Goal: Communication & Community: Answer question/provide support

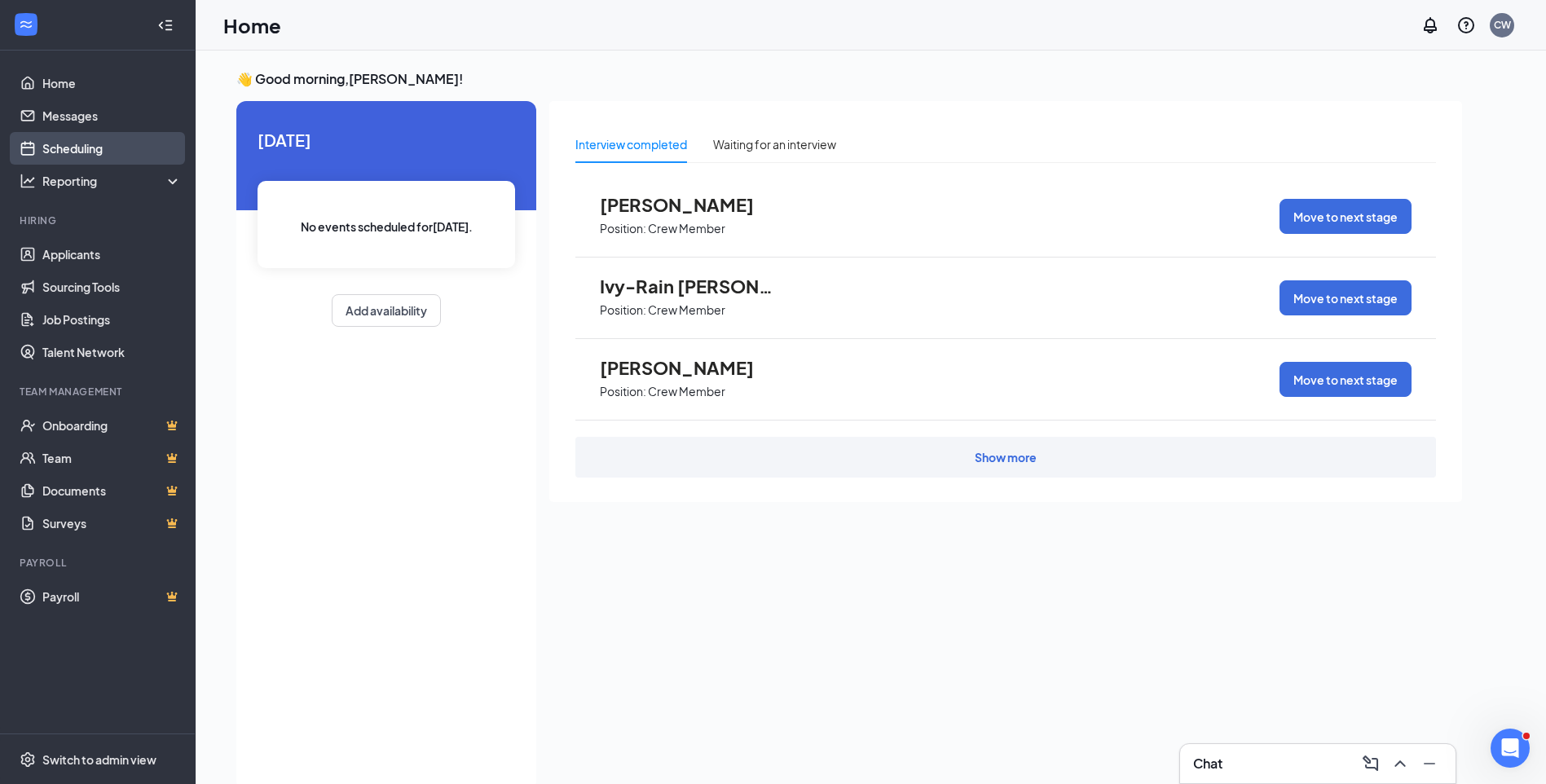
click at [92, 148] on link "Scheduling" at bounding box center [113, 149] width 140 height 33
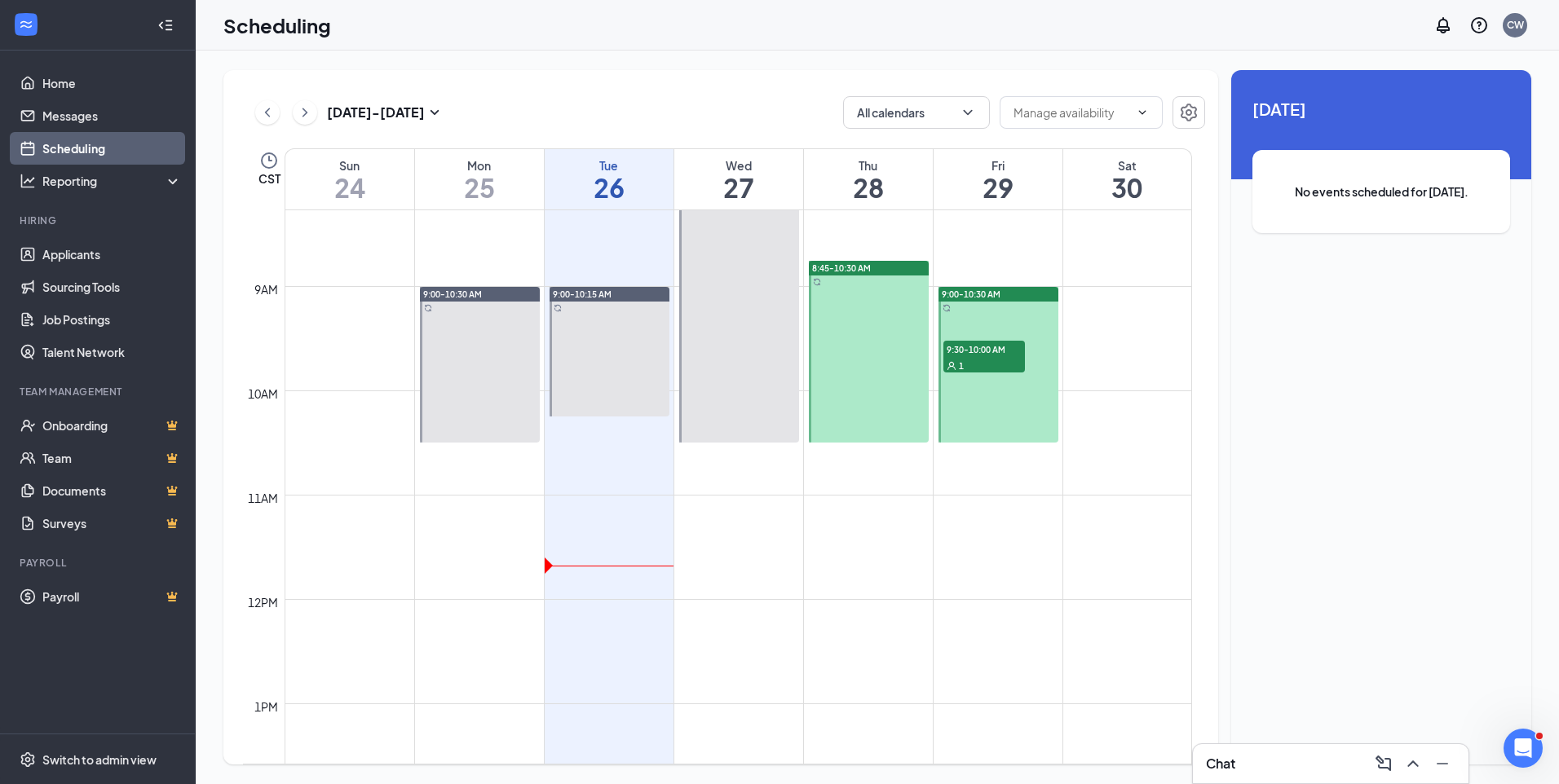
scroll to position [1128, 0]
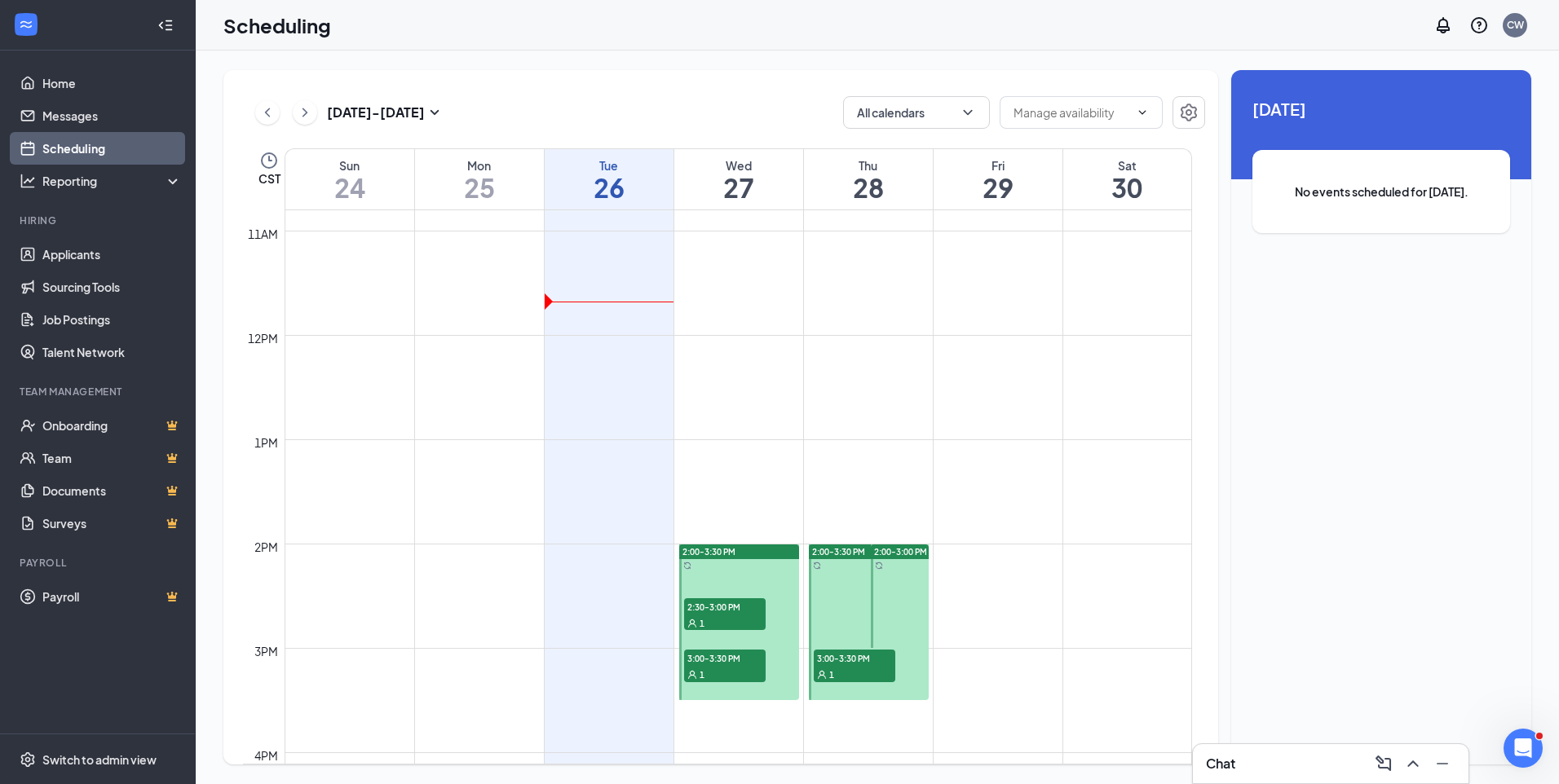
click at [748, 612] on span "2:30-3:00 PM" at bounding box center [724, 606] width 81 height 16
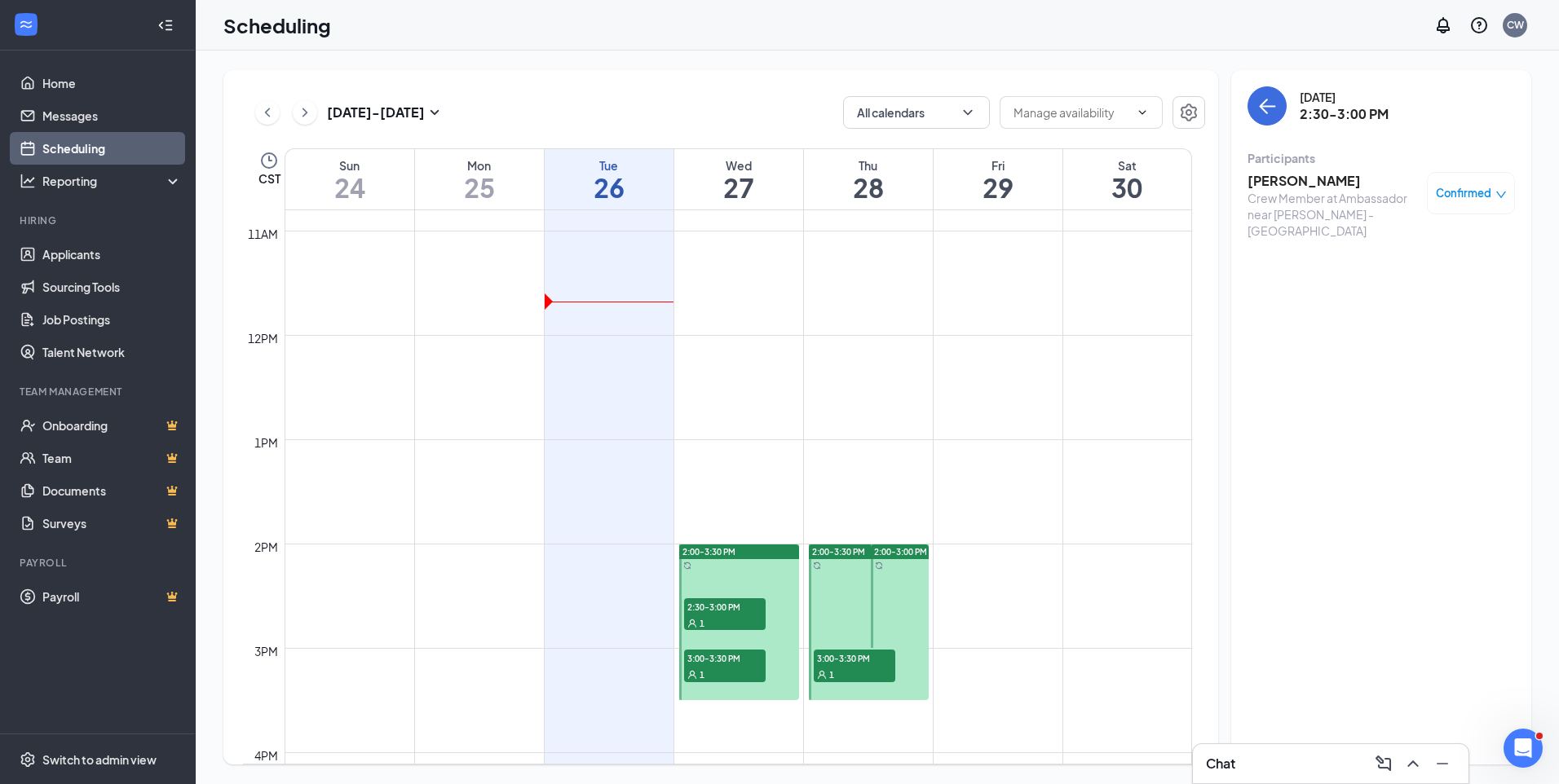
click at [1288, 186] on h3 "[PERSON_NAME]" at bounding box center [1333, 181] width 171 height 18
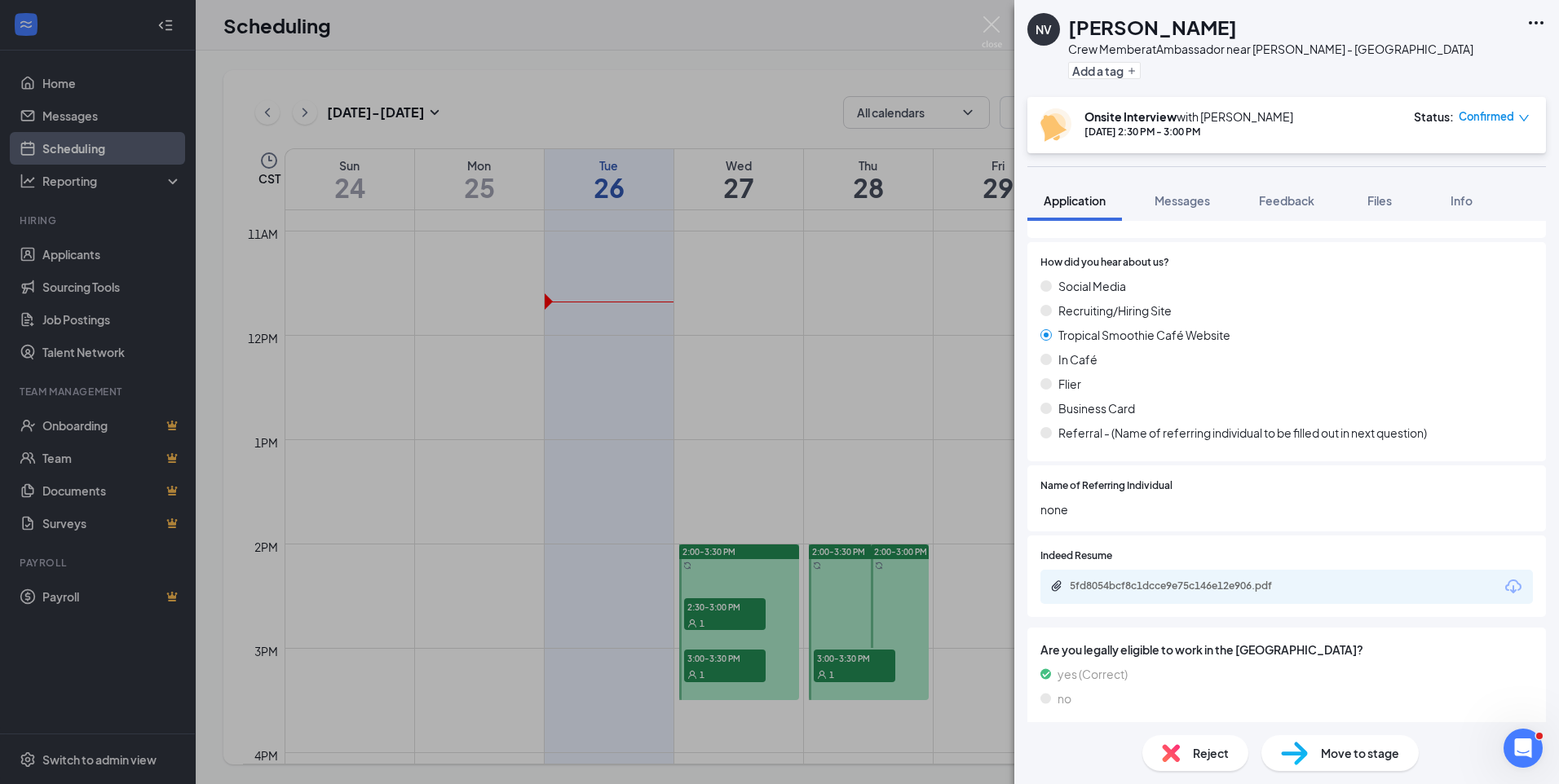
scroll to position [679, 0]
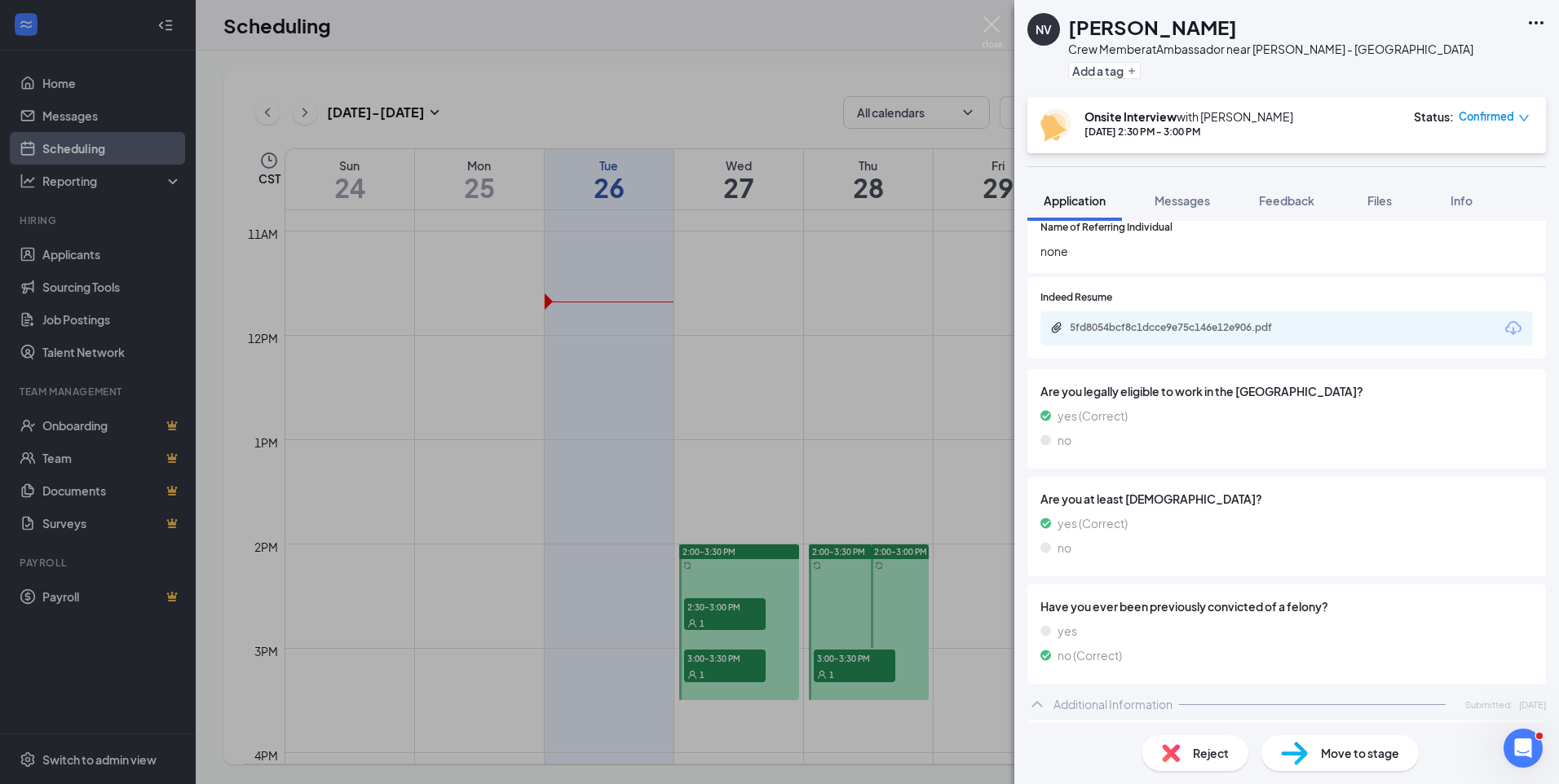
click at [1156, 316] on div "5fd8054bcf8c1dcce9e75c146e12e906.pdf" at bounding box center [1287, 329] width 493 height 35
click at [1152, 326] on div "5fd8054bcf8c1dcce9e75c146e12e906.pdf" at bounding box center [1184, 328] width 229 height 13
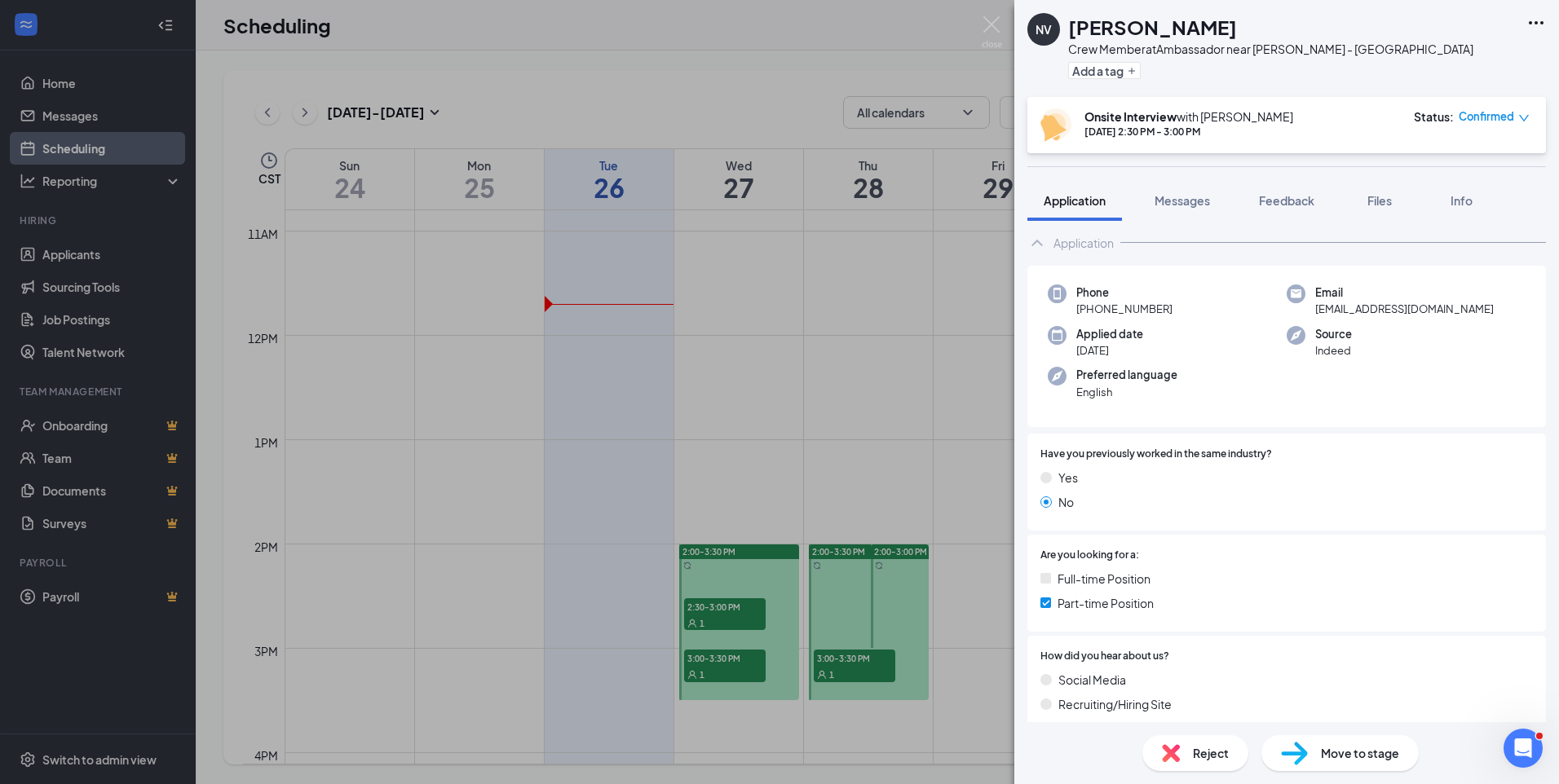
scroll to position [0, 0]
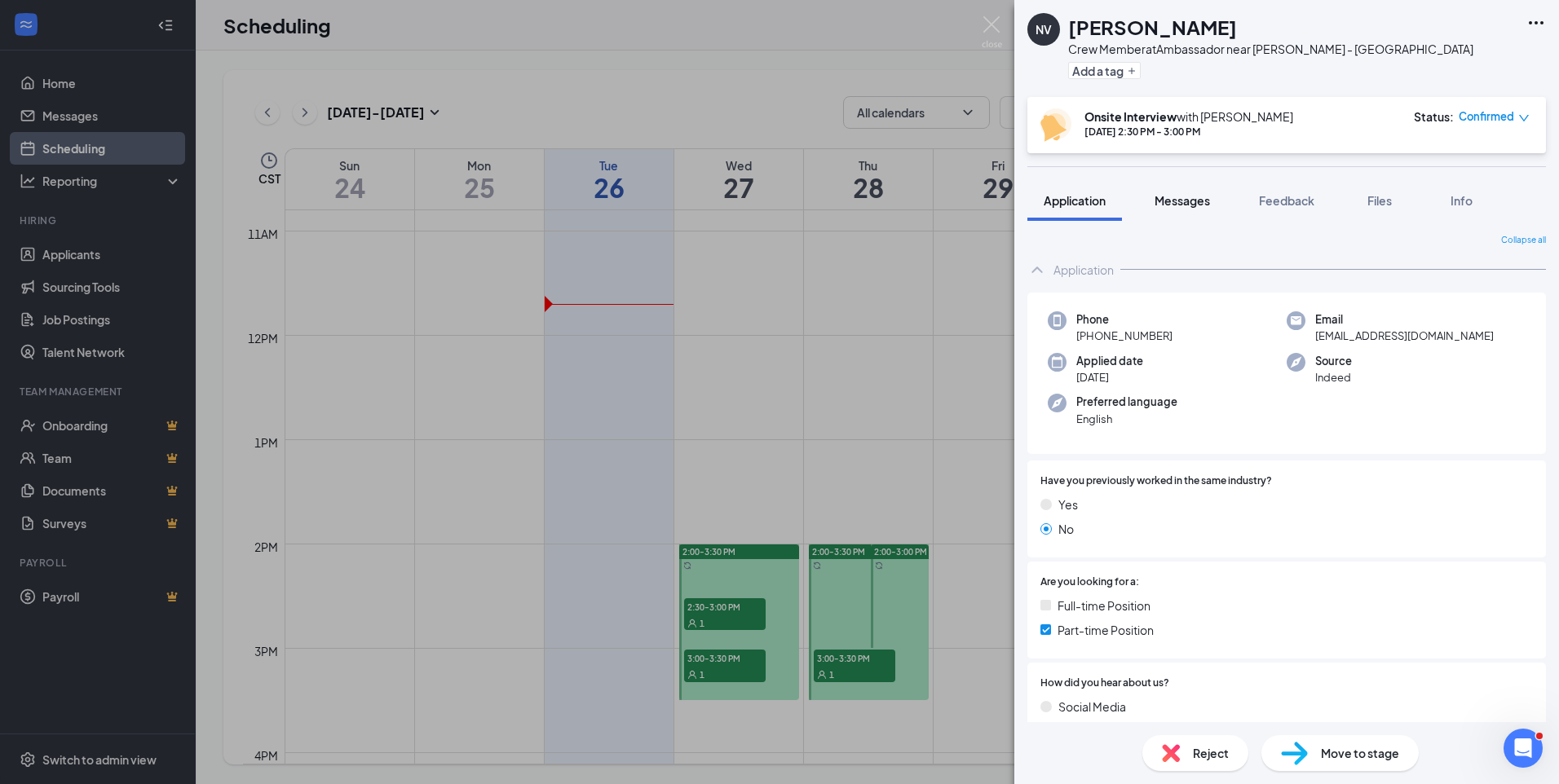
click at [1193, 216] on button "Messages" at bounding box center [1182, 201] width 88 height 41
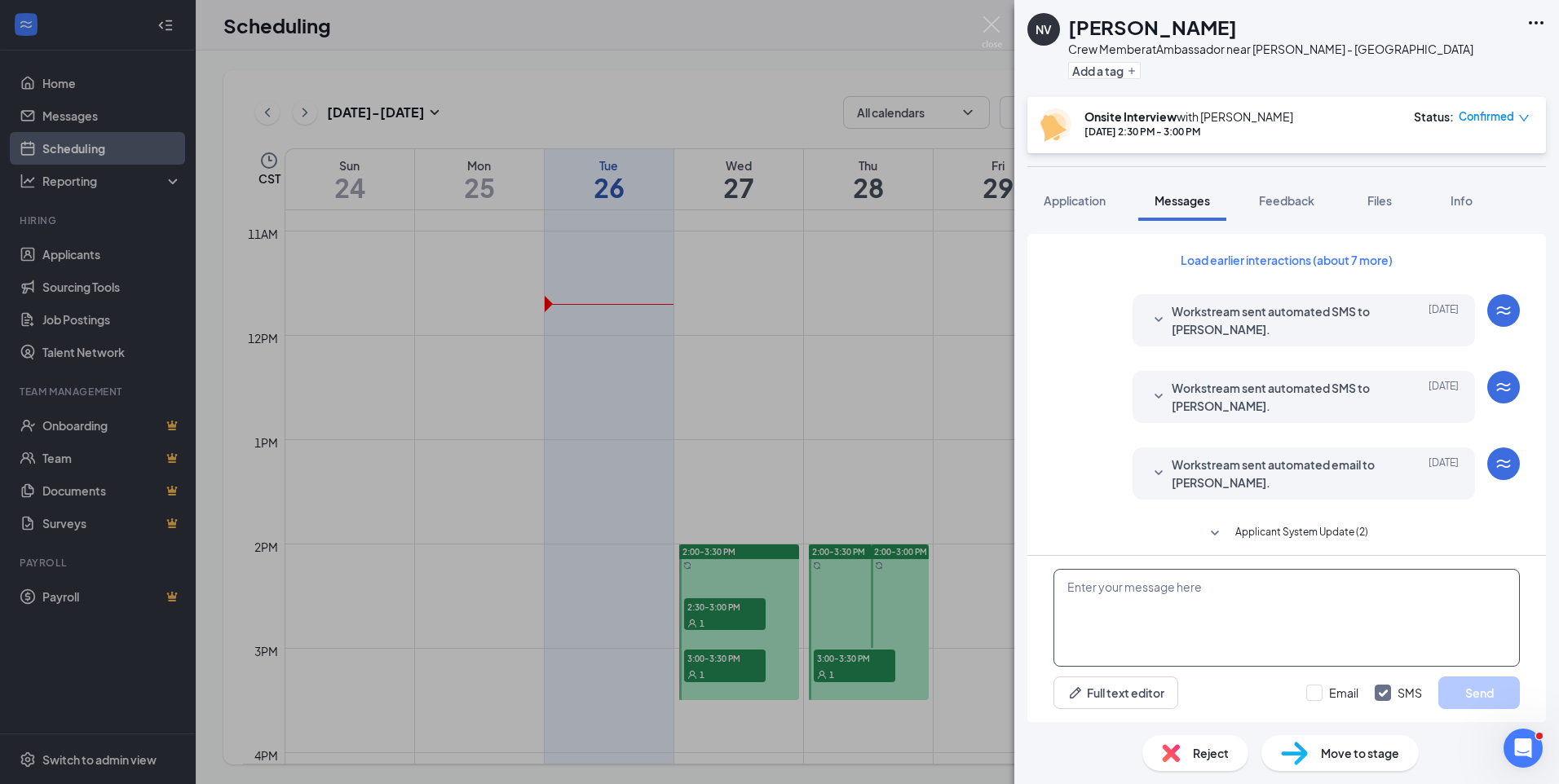
click at [1210, 639] on textarea at bounding box center [1286, 617] width 466 height 98
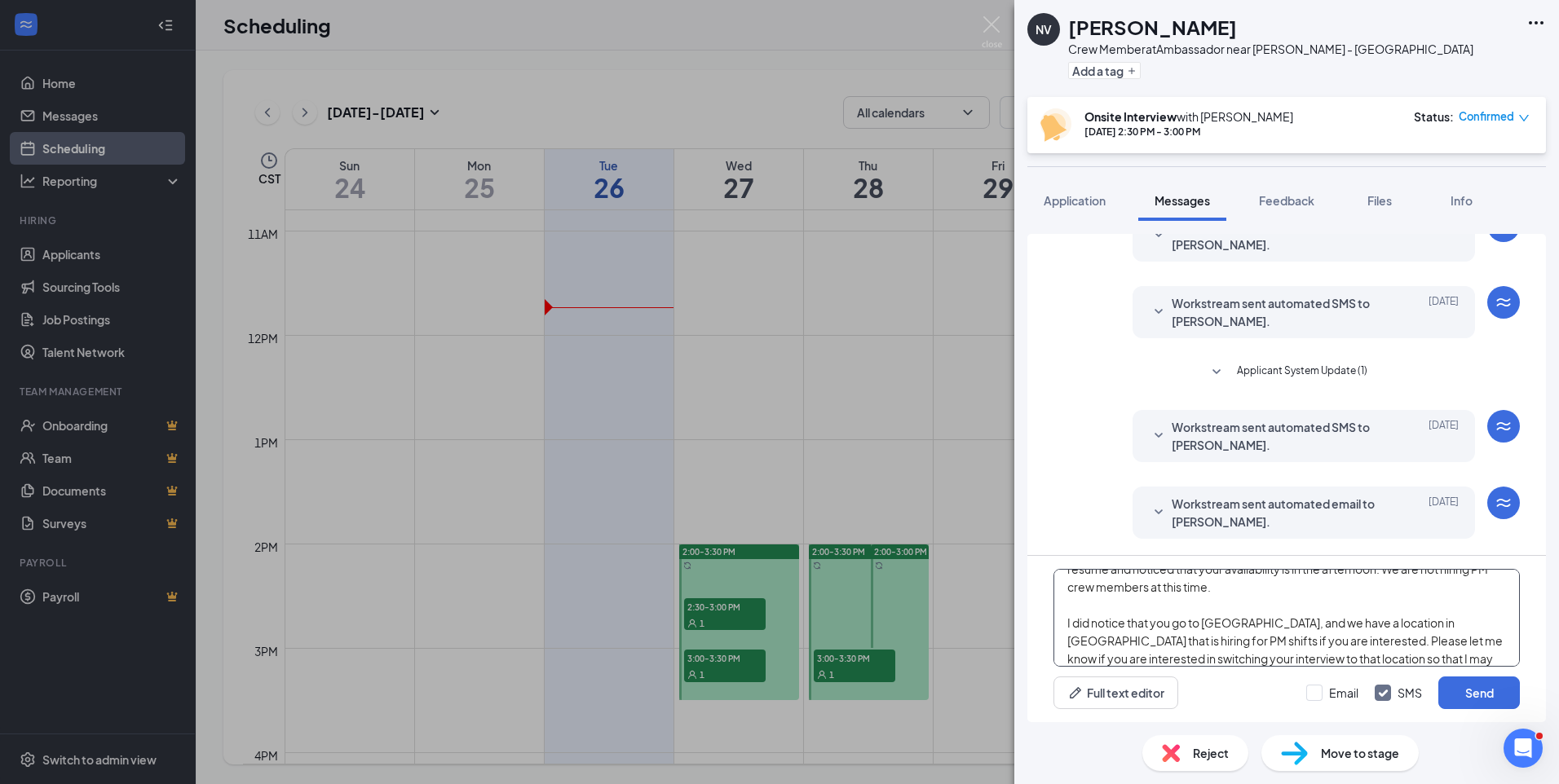
scroll to position [71, 0]
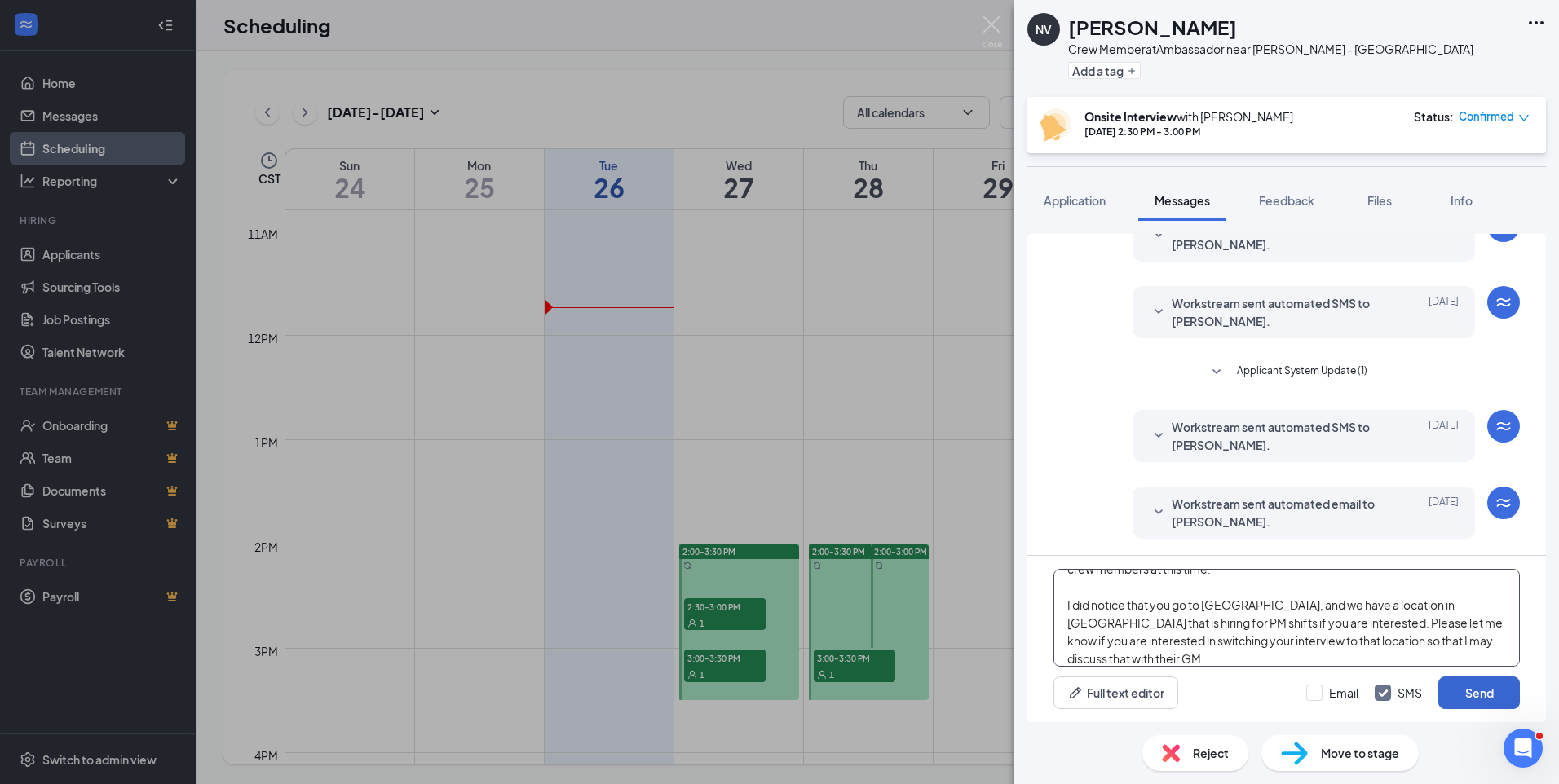
type textarea "Hello [PERSON_NAME], my name is [PERSON_NAME], and I am the GM of the Tropical …"
click at [1481, 700] on button "Send" at bounding box center [1479, 693] width 81 height 33
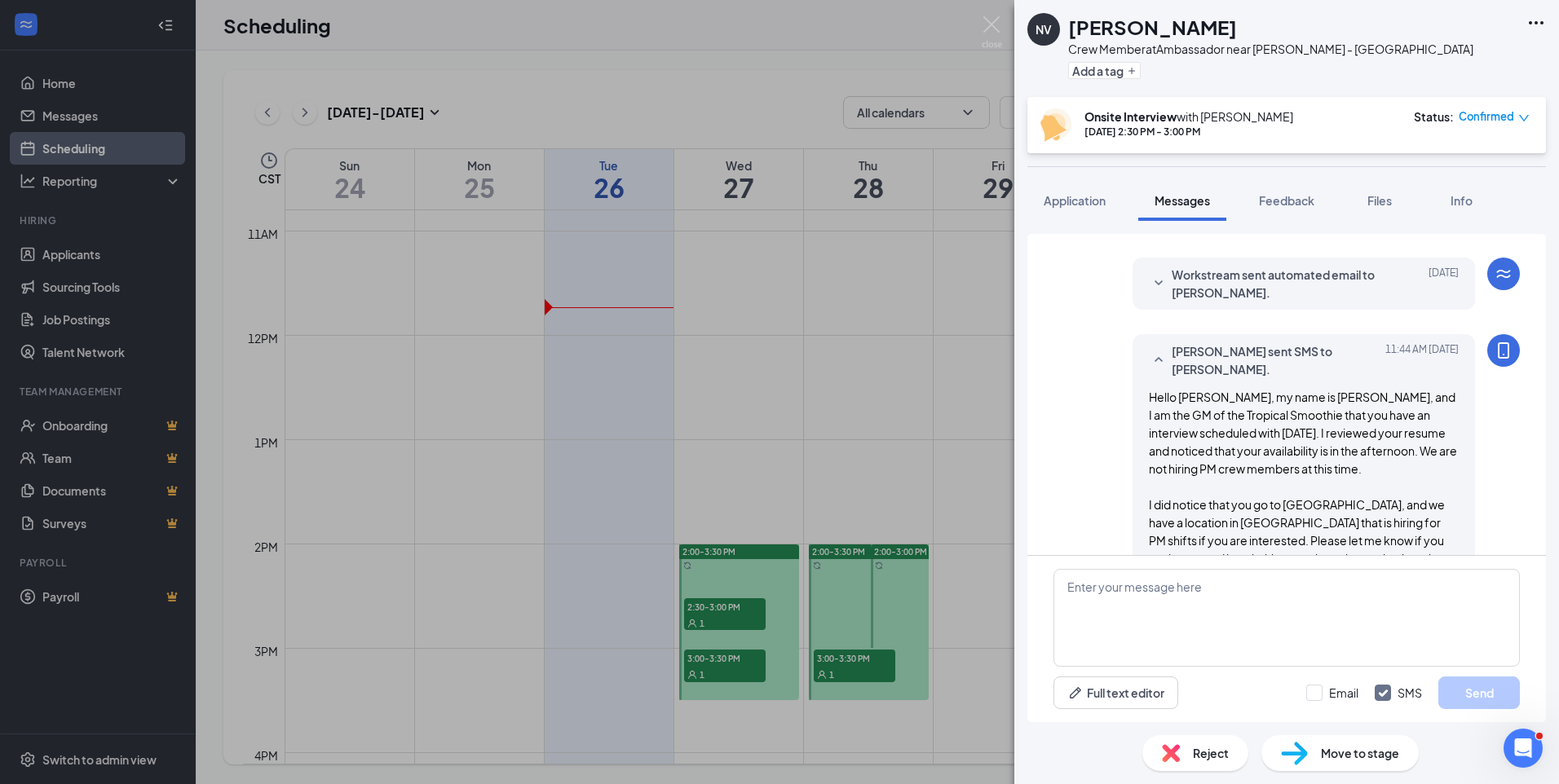
scroll to position [645, 0]
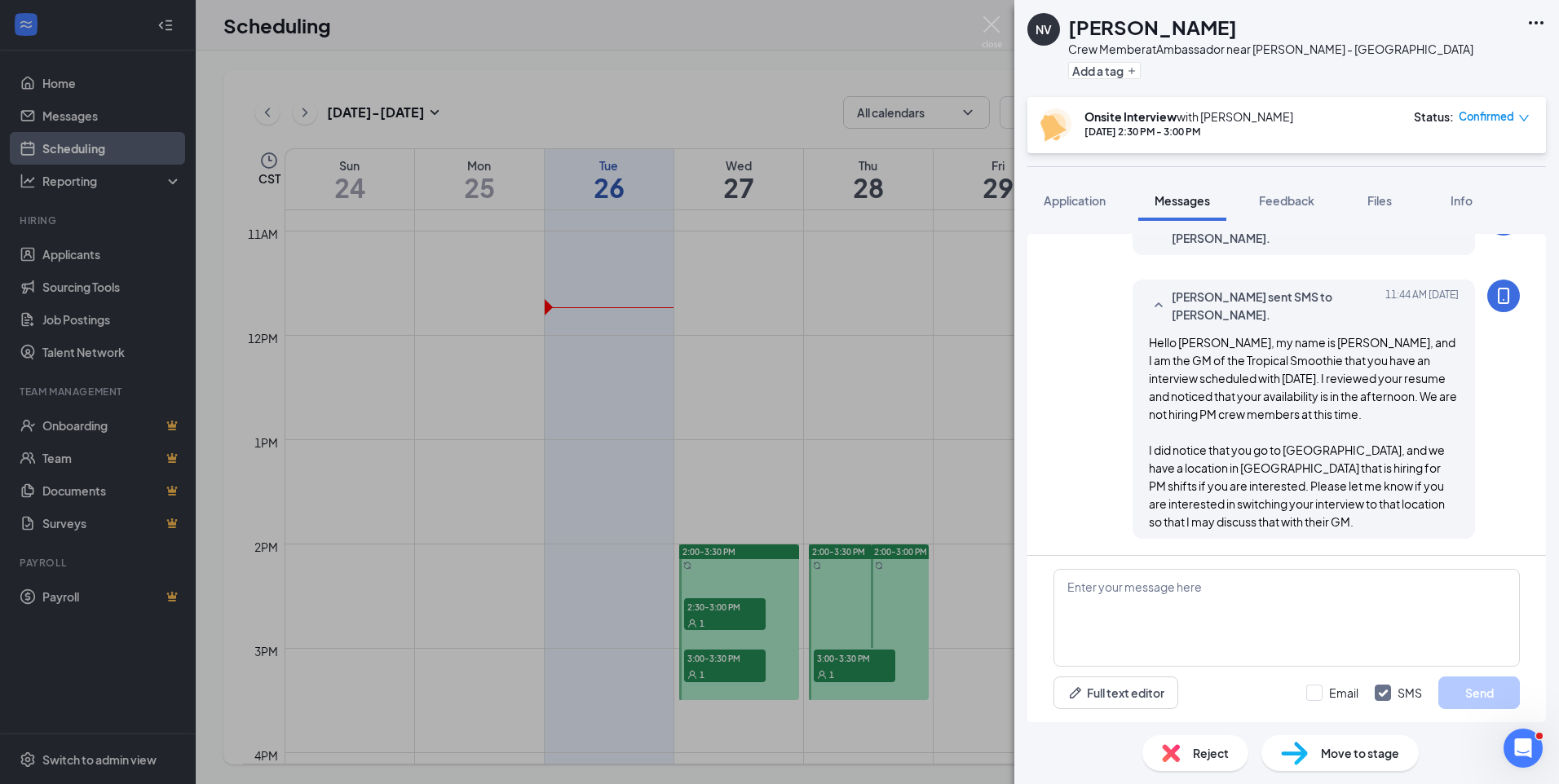
click at [746, 428] on div "NV [PERSON_NAME] Crew Member at Ambassador near [PERSON_NAME] - [GEOGRAPHIC_DAT…" at bounding box center [780, 392] width 1559 height 784
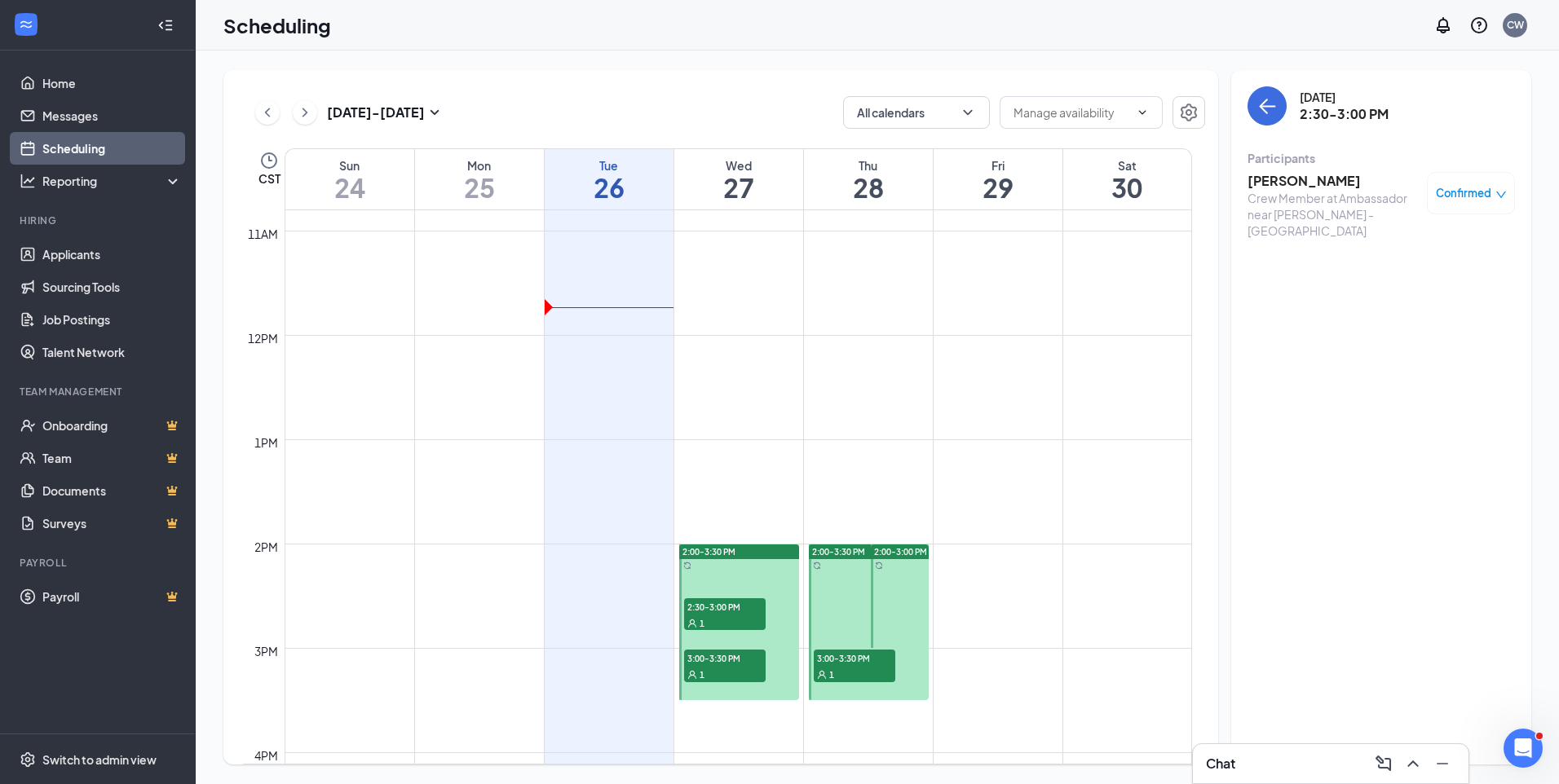
click at [737, 653] on span "3:00-3:30 PM" at bounding box center [724, 657] width 81 height 16
click at [1311, 176] on h3 "[PERSON_NAME]" at bounding box center [1333, 181] width 171 height 18
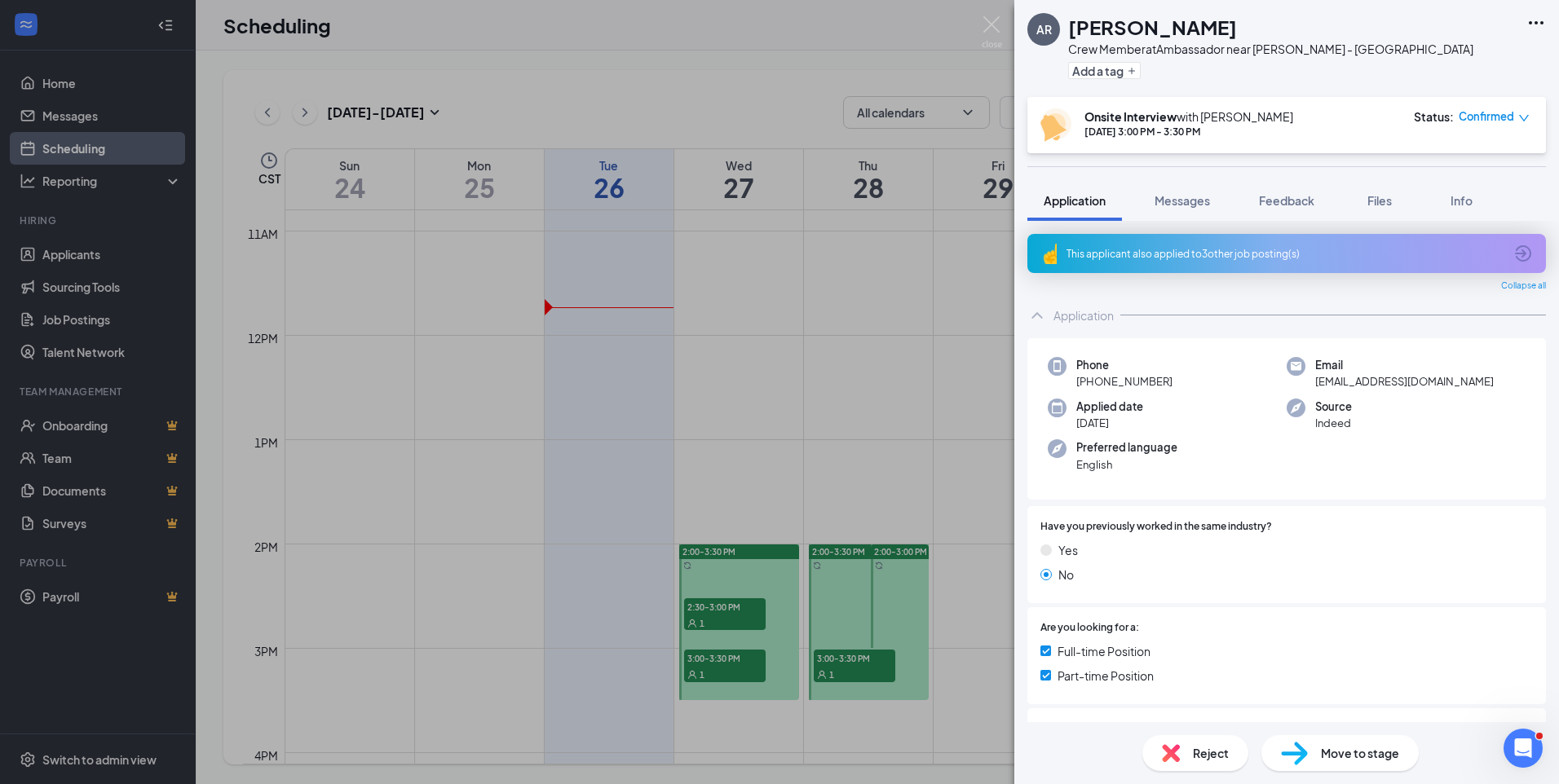
click at [1175, 253] on div "This applicant also applied to 3 other job posting(s)" at bounding box center [1285, 254] width 437 height 14
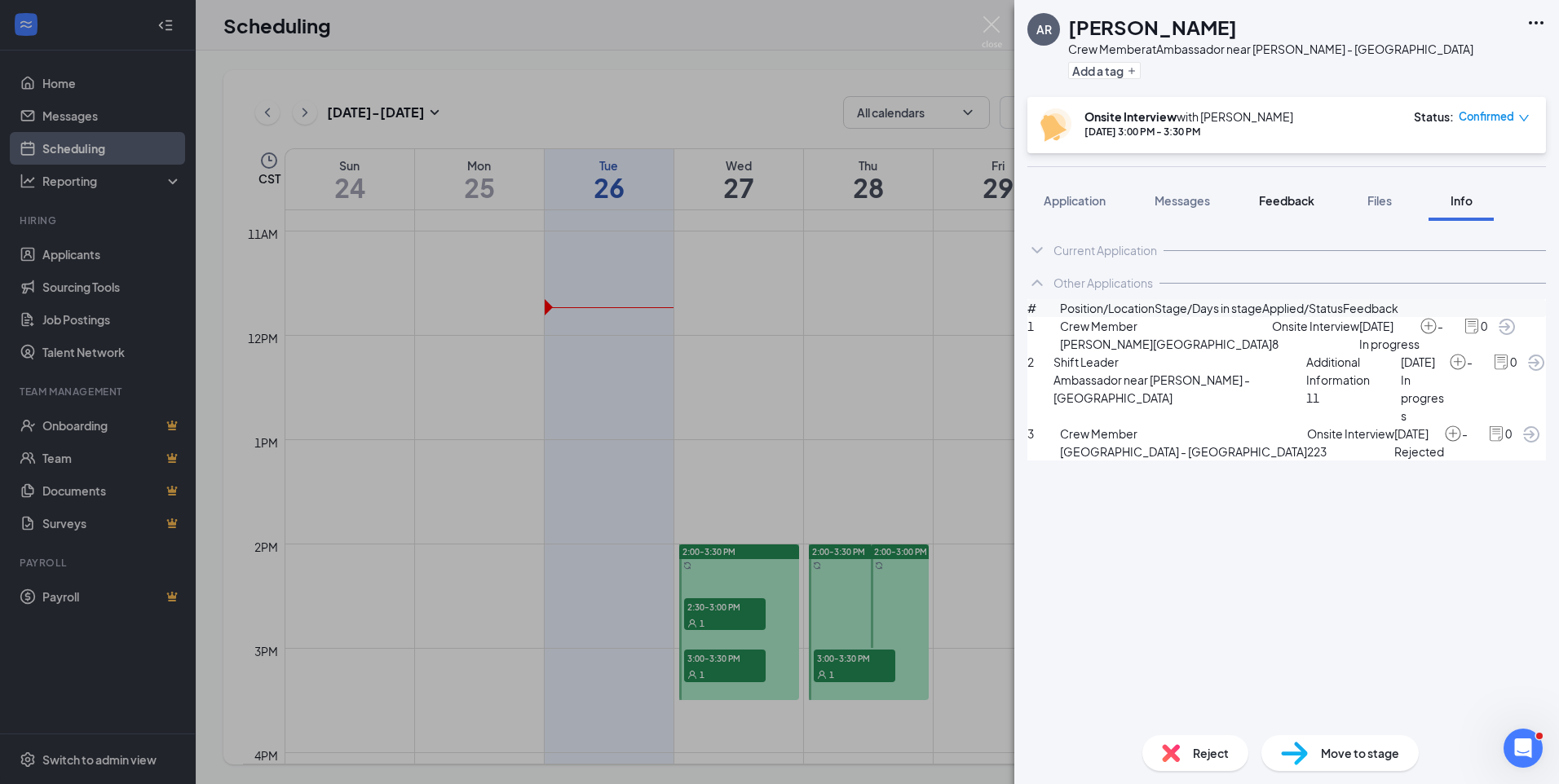
click at [1274, 202] on span "Feedback" at bounding box center [1286, 201] width 55 height 15
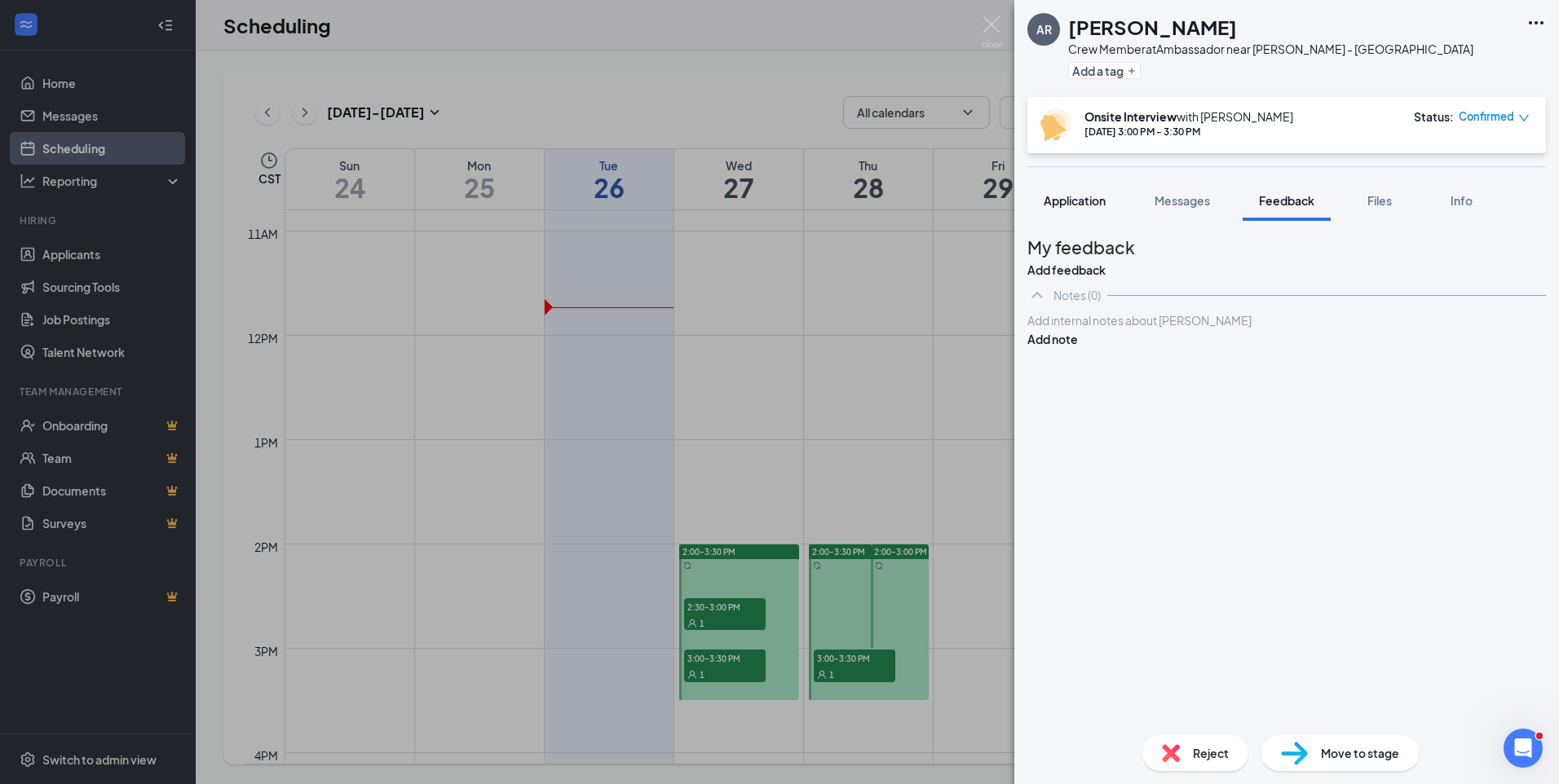
click at [1087, 210] on button "Application" at bounding box center [1075, 201] width 95 height 41
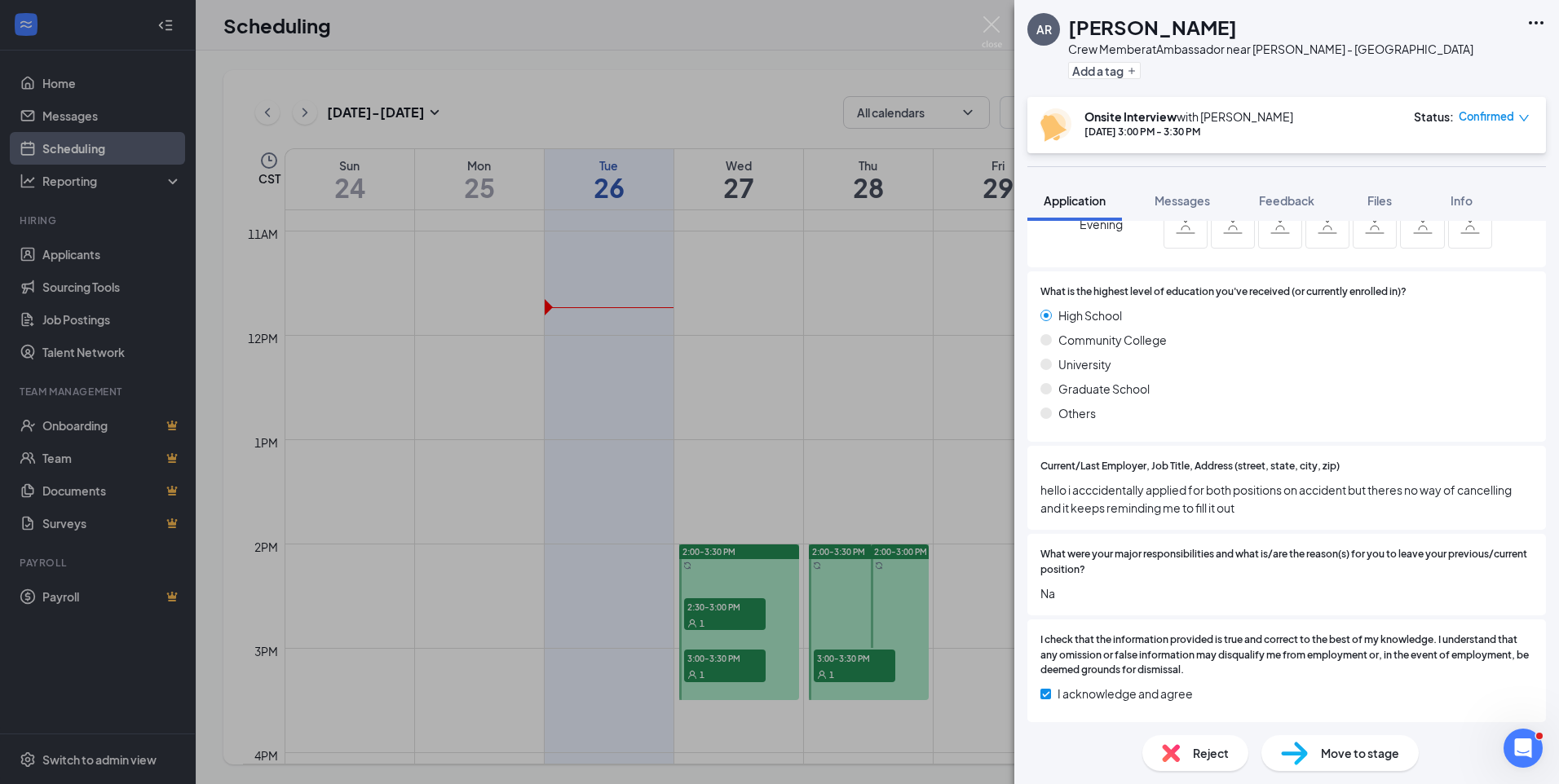
scroll to position [1515, 0]
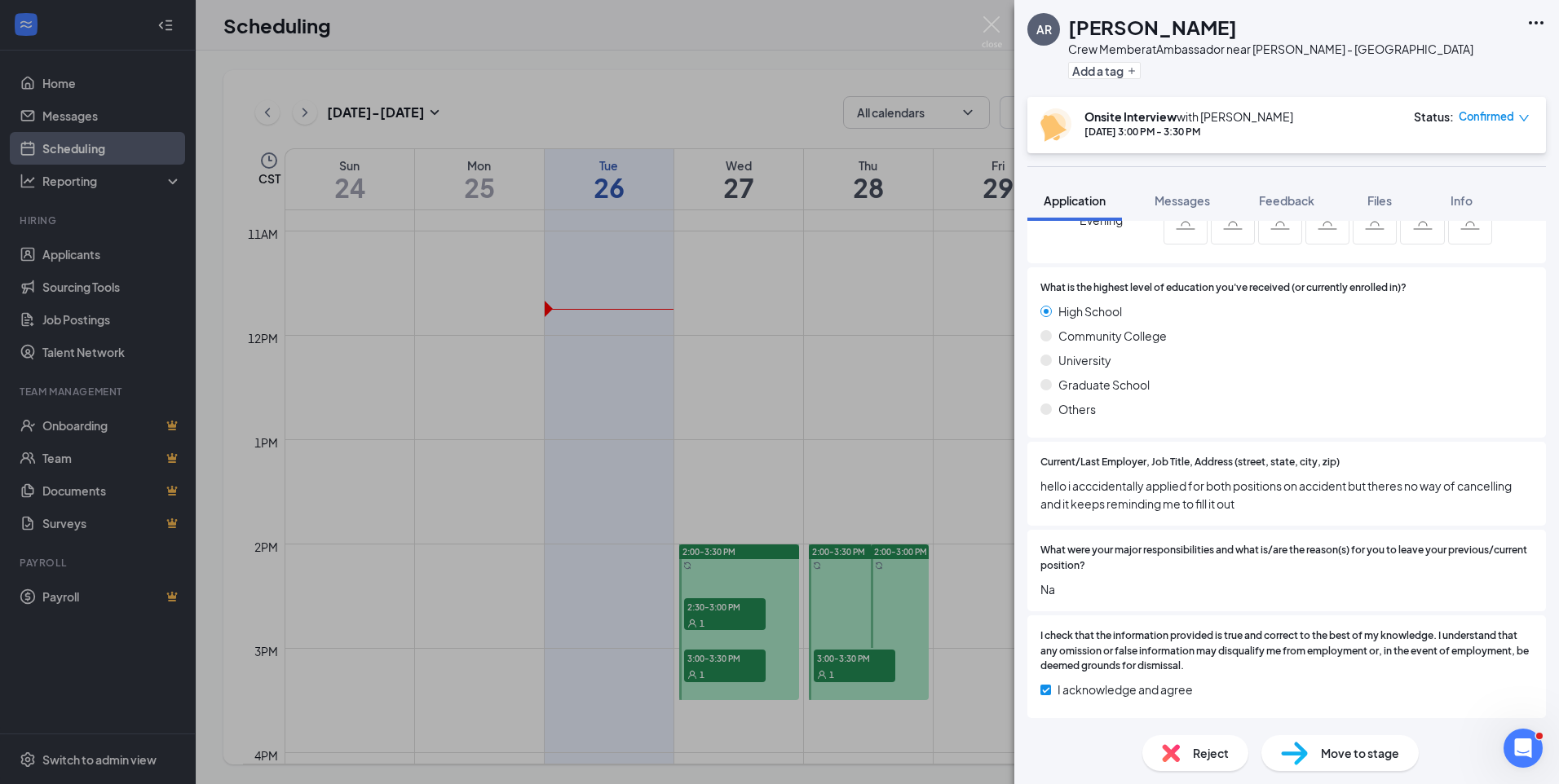
click at [1220, 756] on span "Reject" at bounding box center [1211, 754] width 36 height 18
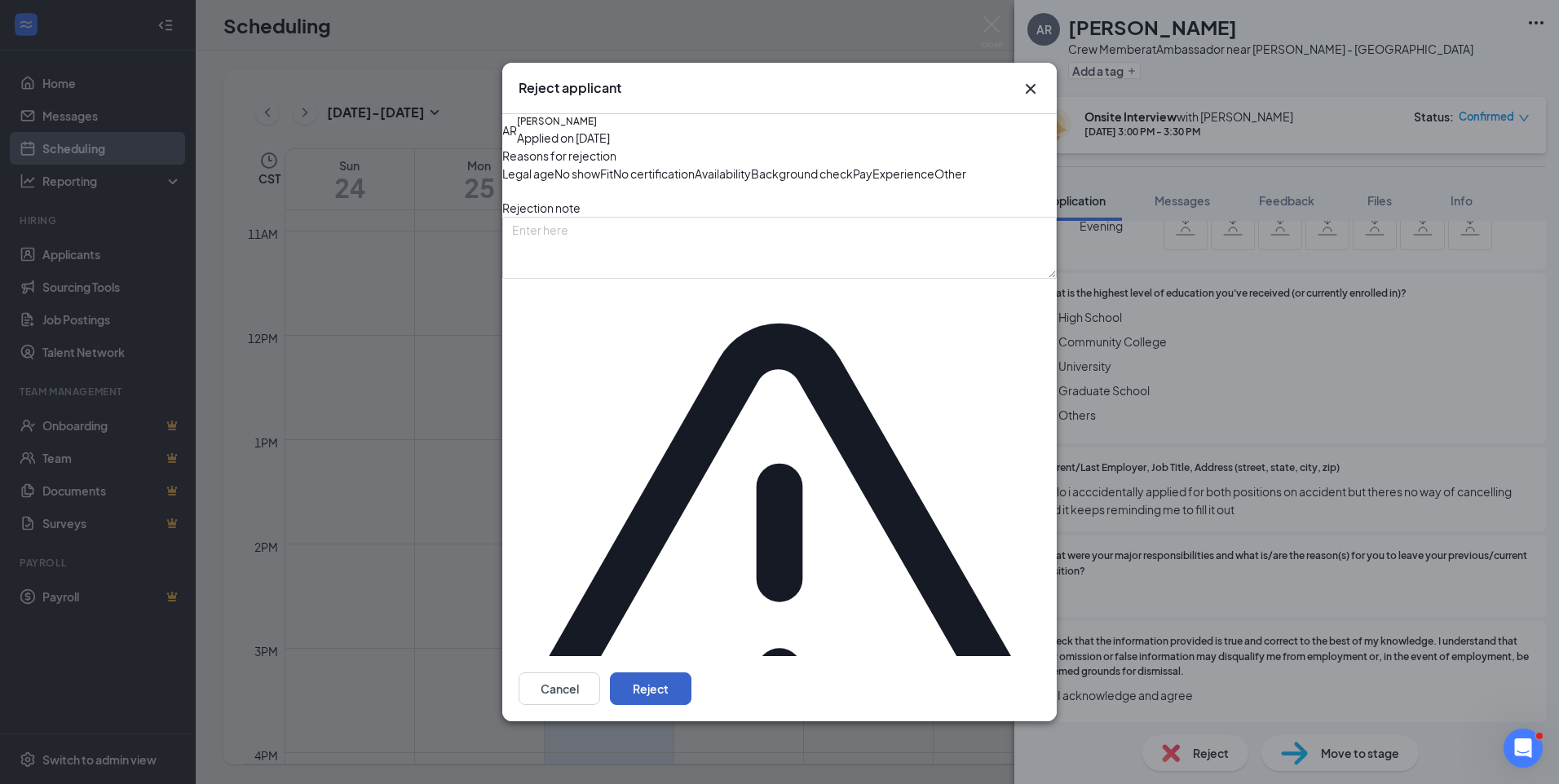
click at [692, 672] on button "Reject" at bounding box center [650, 689] width 81 height 33
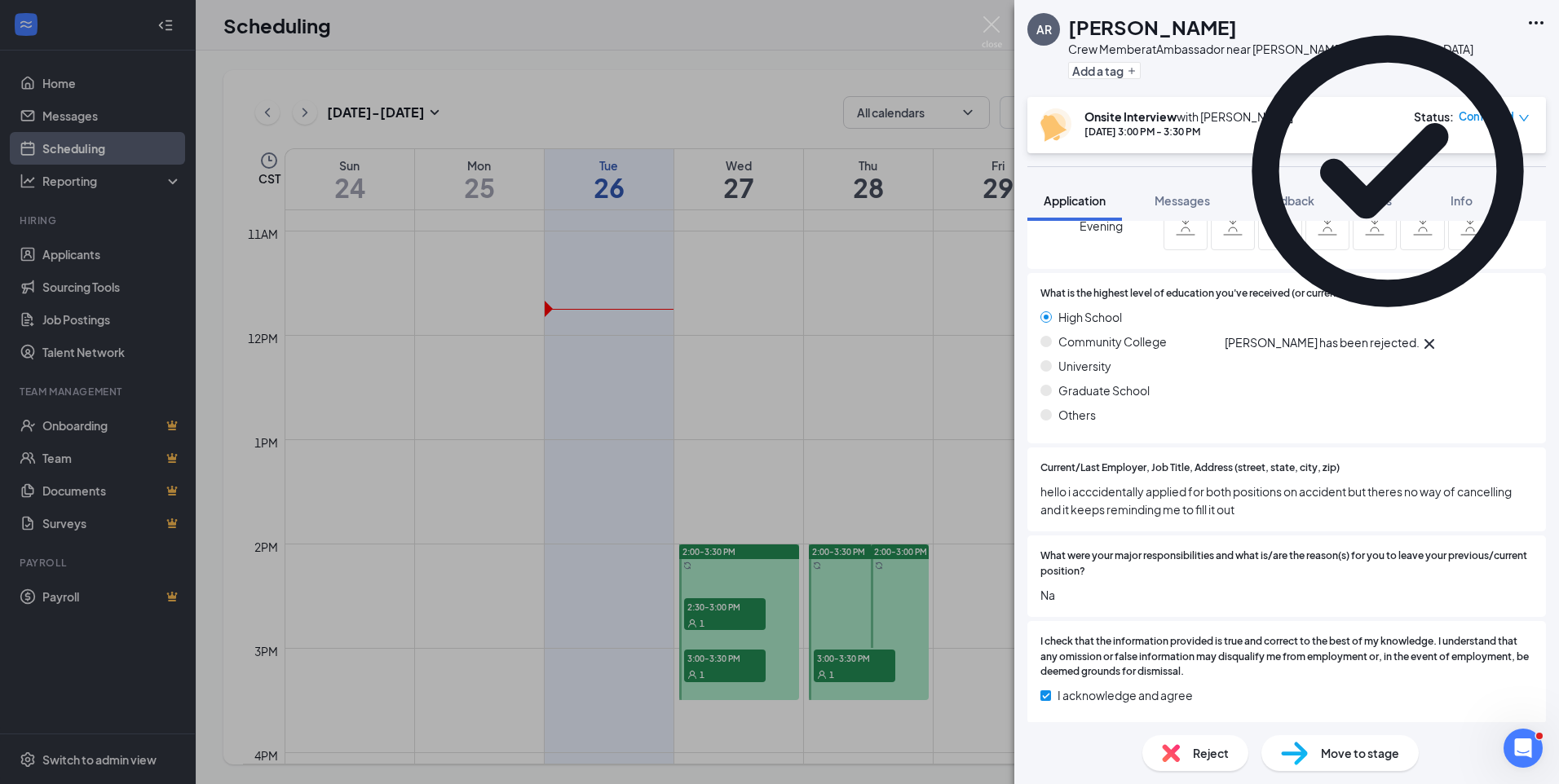
click at [969, 620] on div "AR [PERSON_NAME] Crew Member at Ambassador near [PERSON_NAME] - [GEOGRAPHIC_DAT…" at bounding box center [780, 392] width 1559 height 784
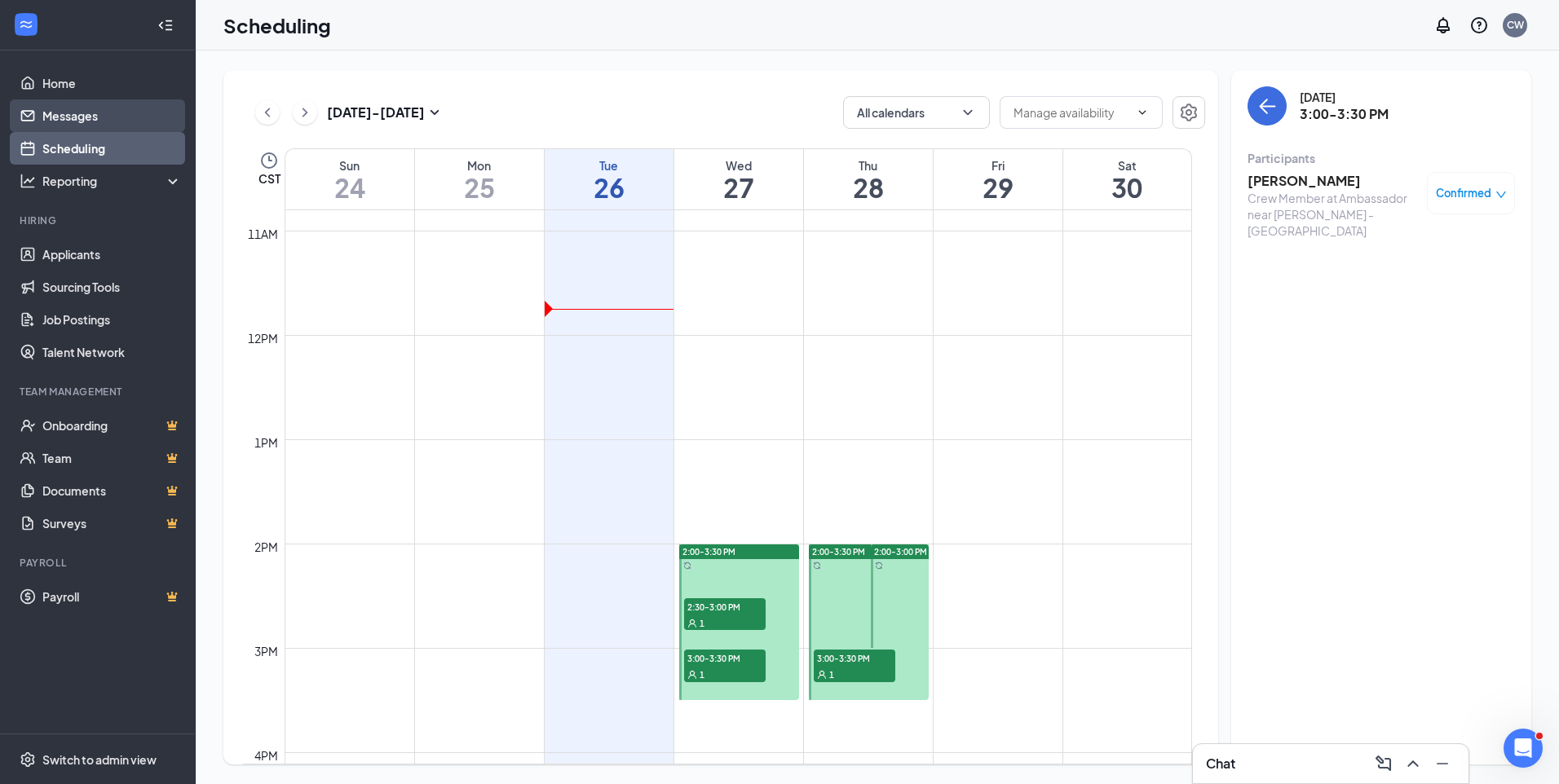
click at [72, 108] on link "Messages" at bounding box center [113, 116] width 140 height 33
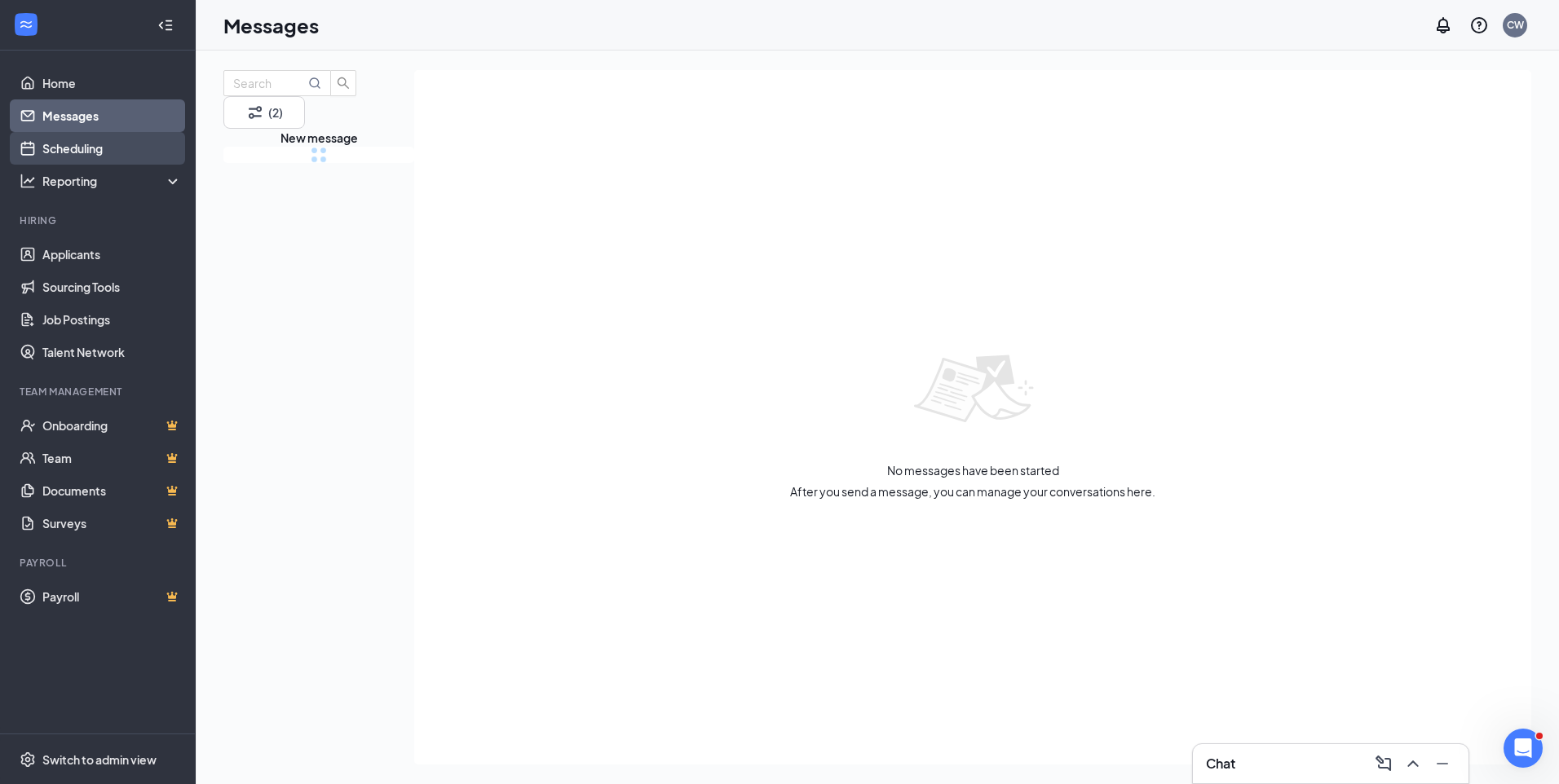
click at [80, 148] on link "Scheduling" at bounding box center [113, 149] width 140 height 33
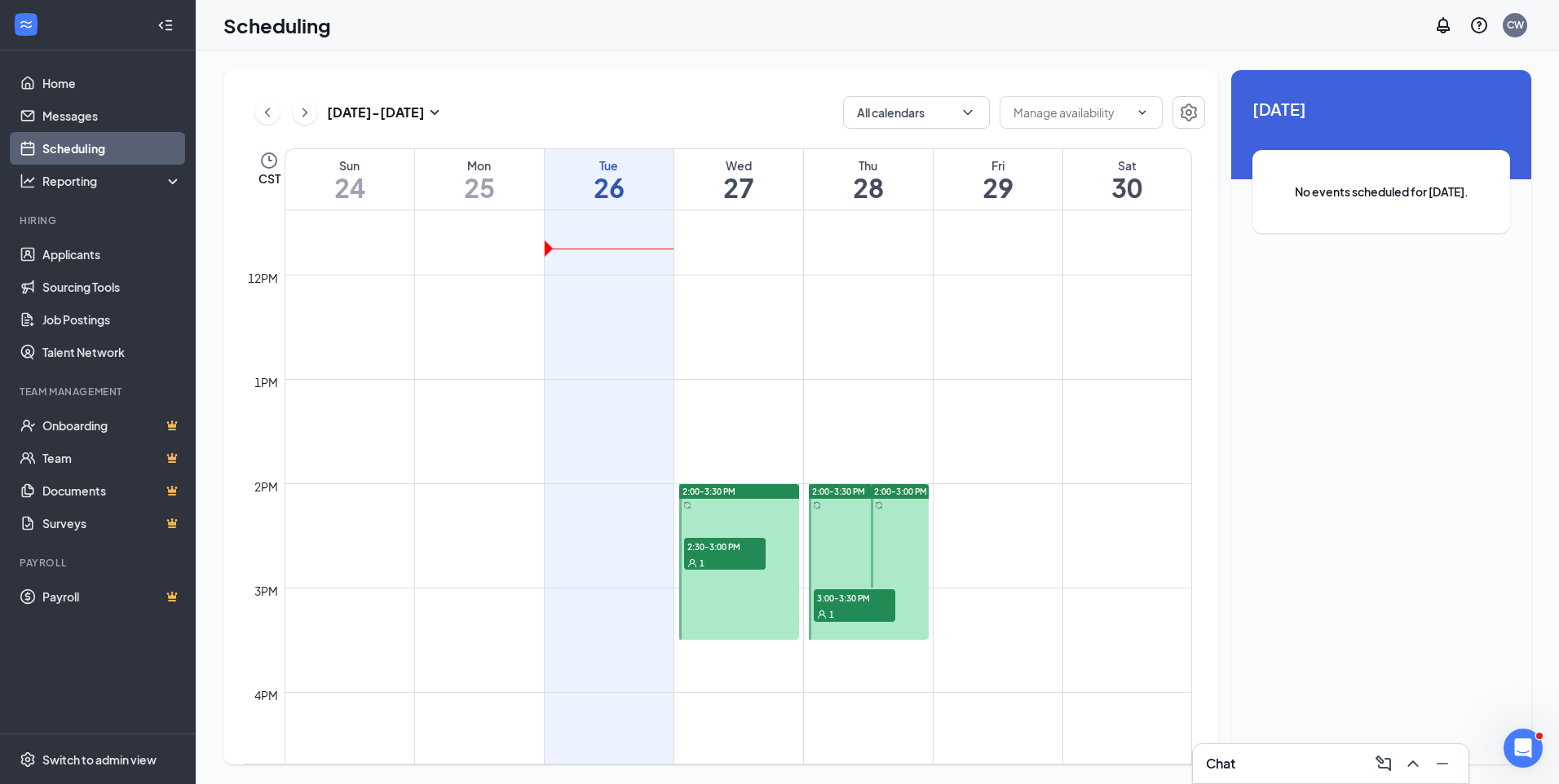
scroll to position [1290, 0]
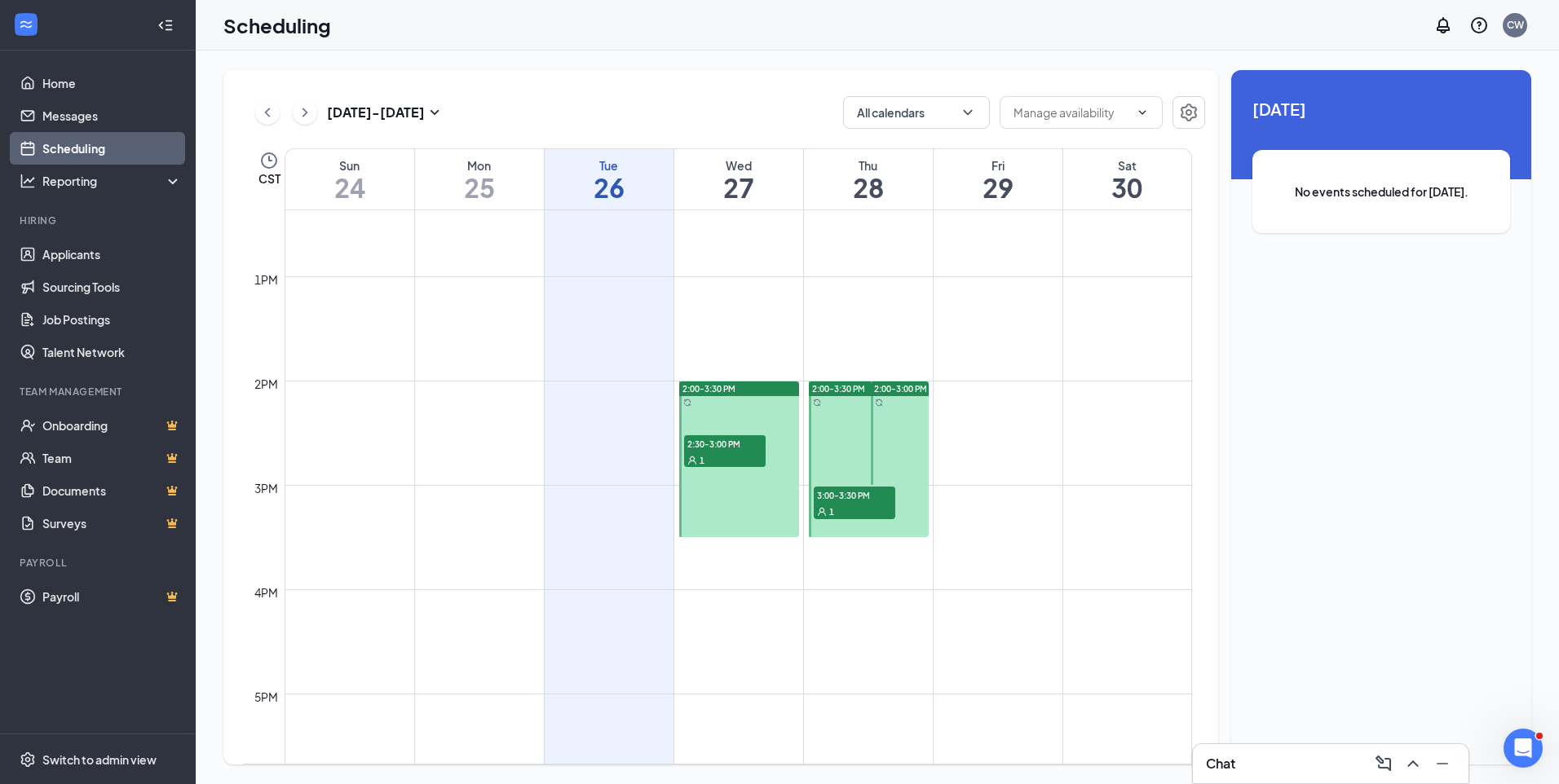
click at [856, 510] on div "1" at bounding box center [854, 511] width 81 height 16
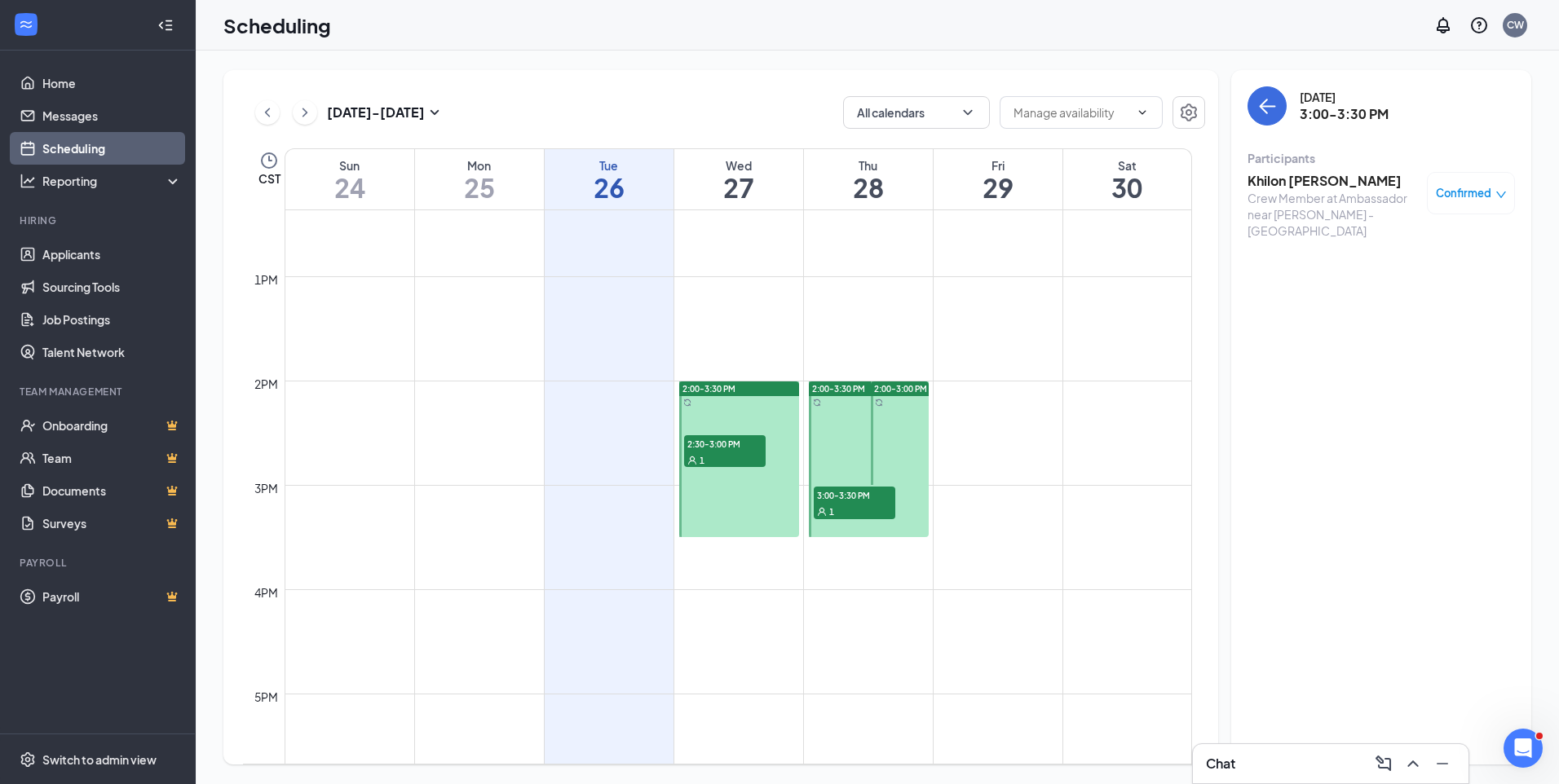
click at [734, 454] on div "1" at bounding box center [724, 459] width 81 height 16
click at [859, 498] on span "3:00-3:30 PM" at bounding box center [854, 495] width 81 height 16
click at [1317, 189] on h3 "Khilon [PERSON_NAME]" at bounding box center [1333, 181] width 171 height 18
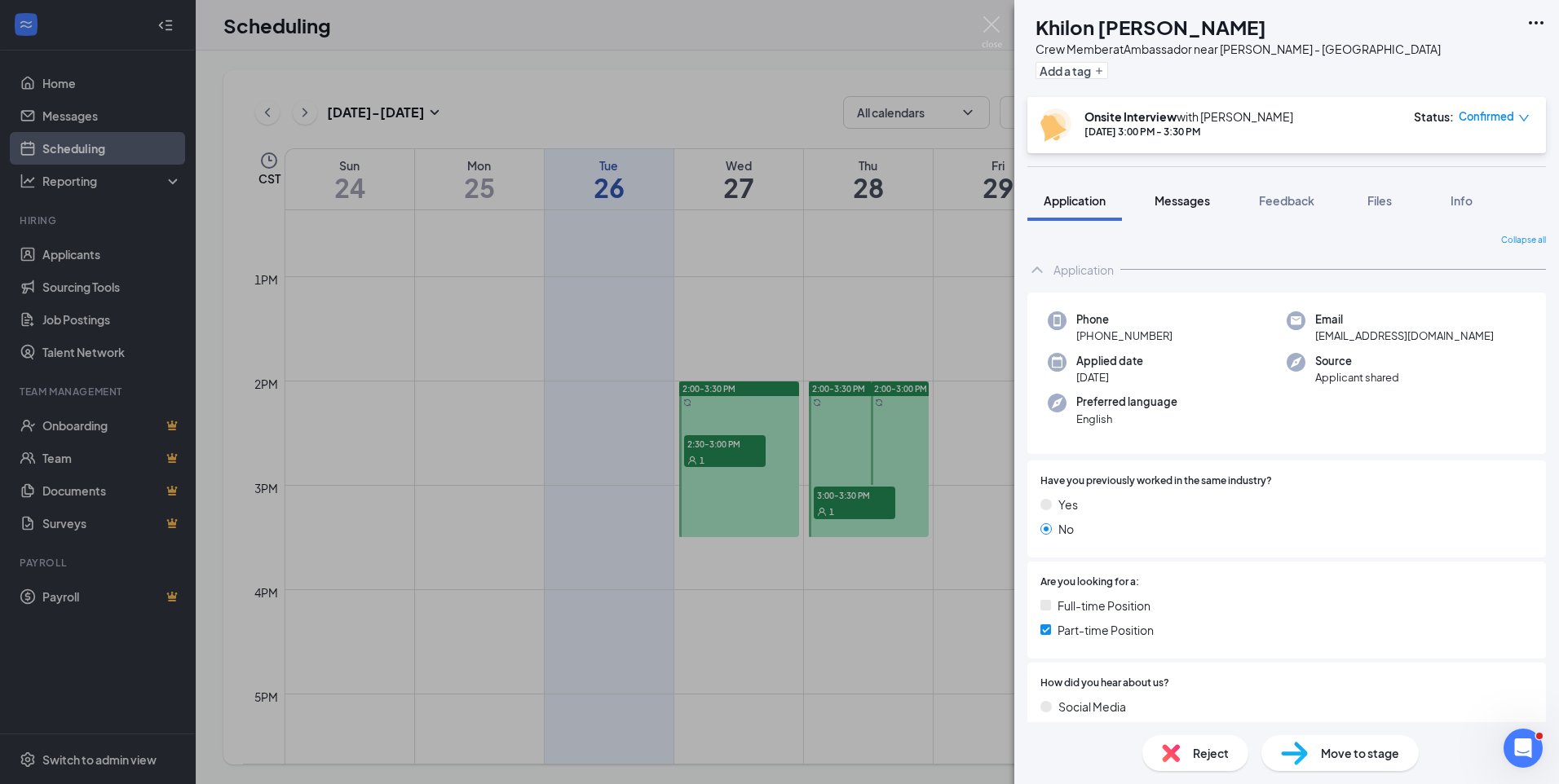
click at [1188, 200] on span "Messages" at bounding box center [1182, 201] width 55 height 15
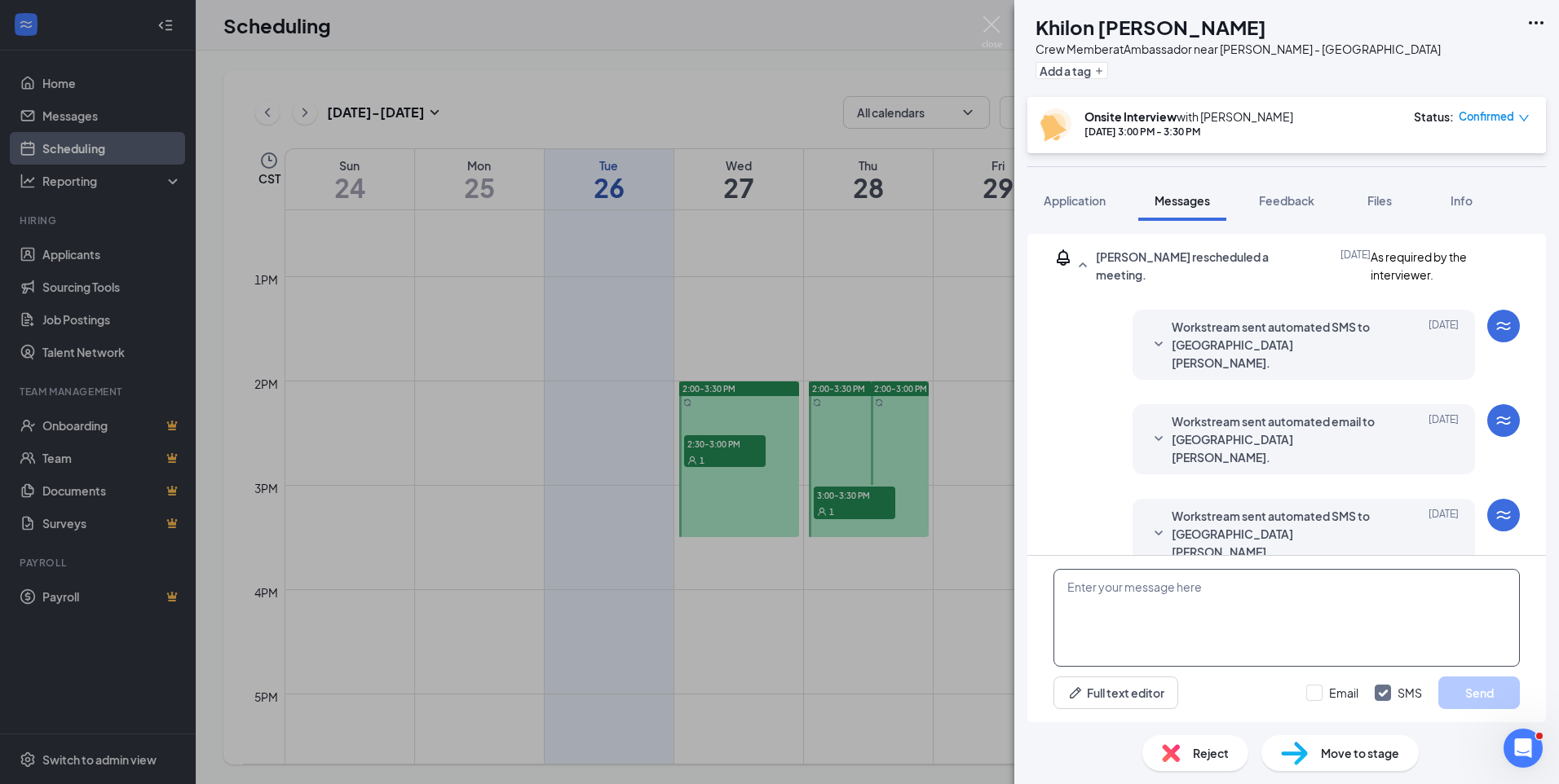
scroll to position [479, 0]
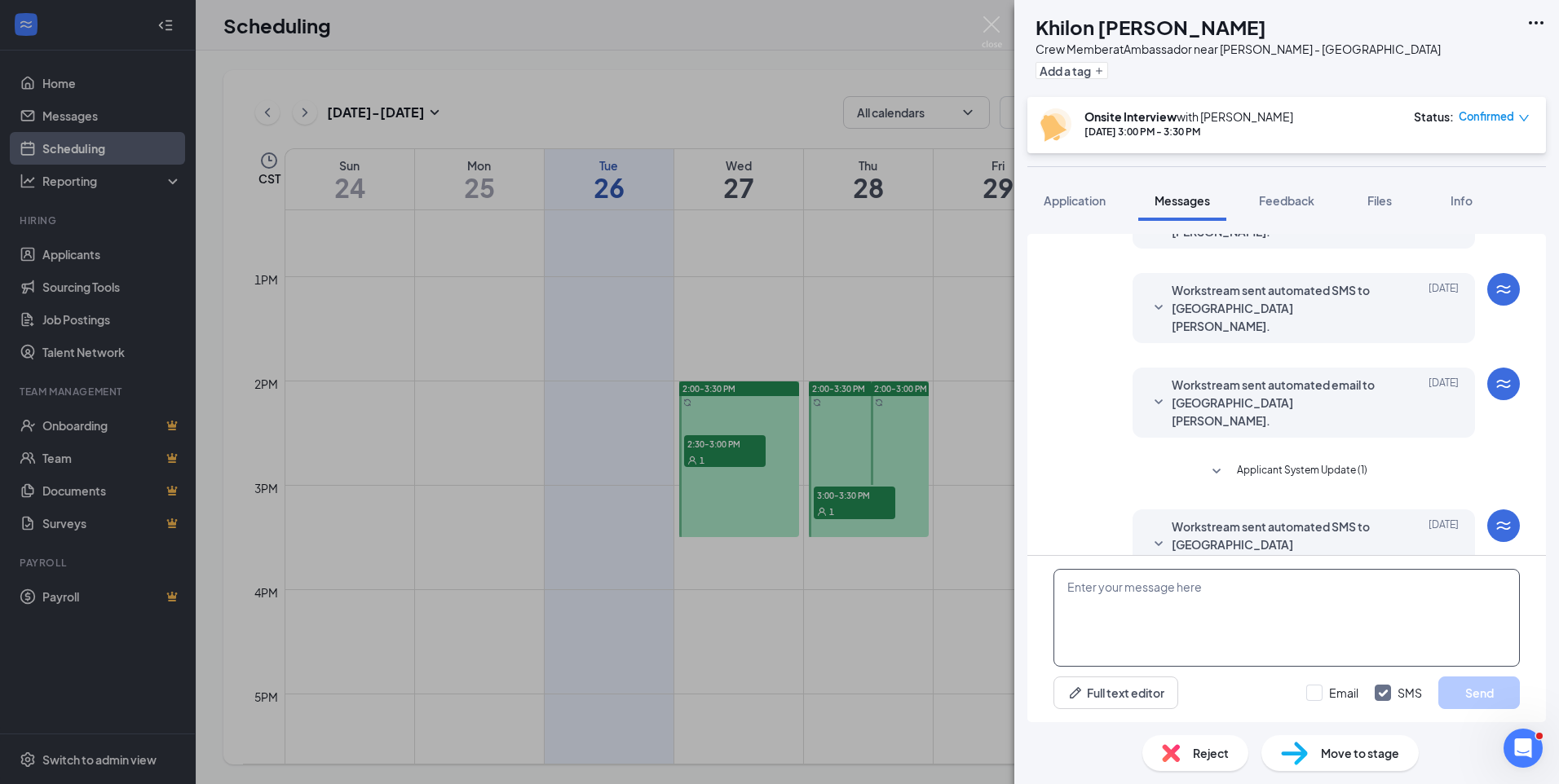
click at [1209, 623] on textarea at bounding box center [1286, 617] width 466 height 98
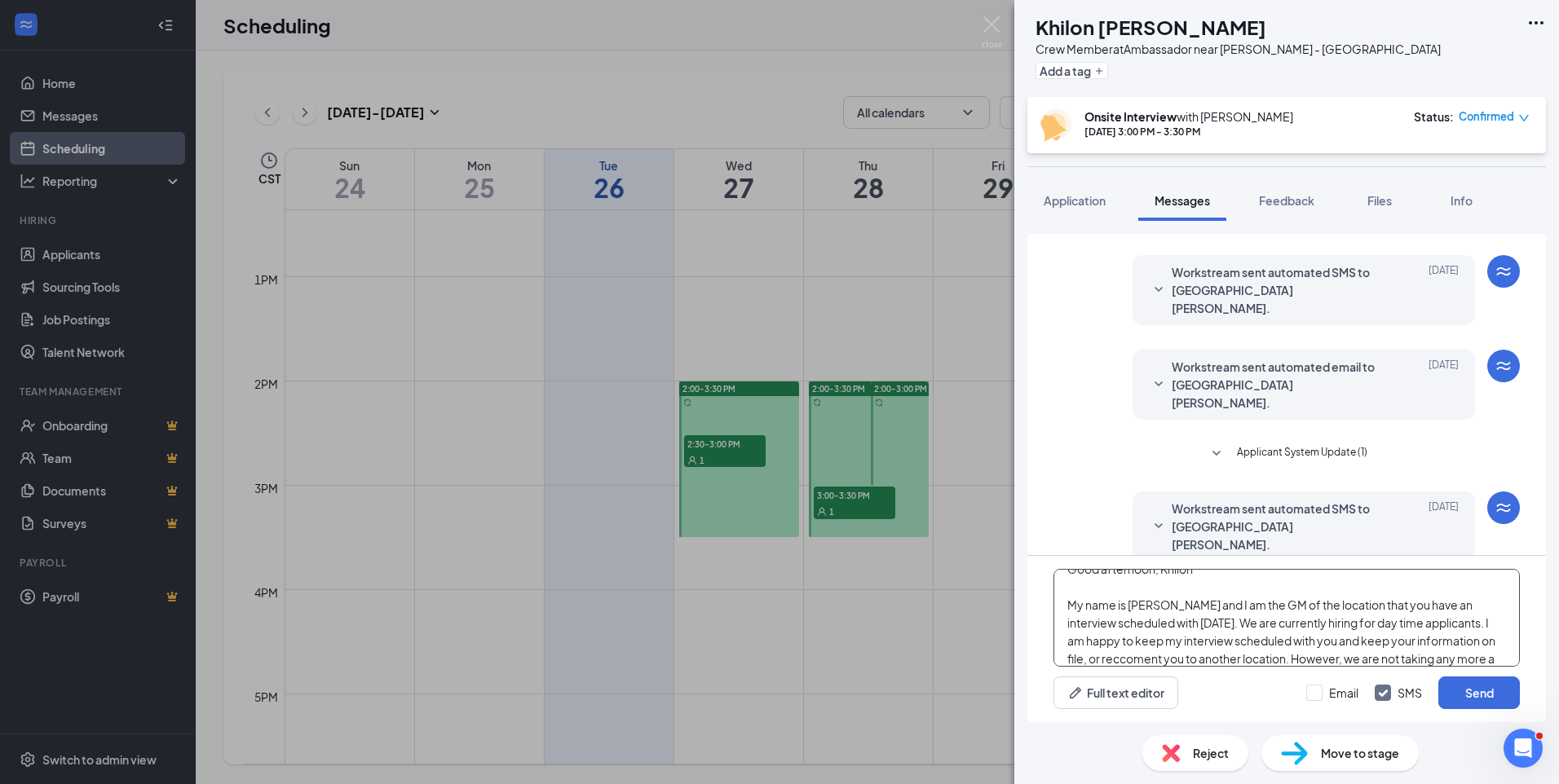
scroll to position [36, 0]
type textarea "Good afternoon, Khilon My name is [PERSON_NAME] and I am the GM of the location…"
click at [641, 25] on div "KW Khilon [PERSON_NAME] Crew Member at Ambassador near [PERSON_NAME] - [GEOGRAP…" at bounding box center [780, 392] width 1559 height 784
